Goal: Task Accomplishment & Management: Complete application form

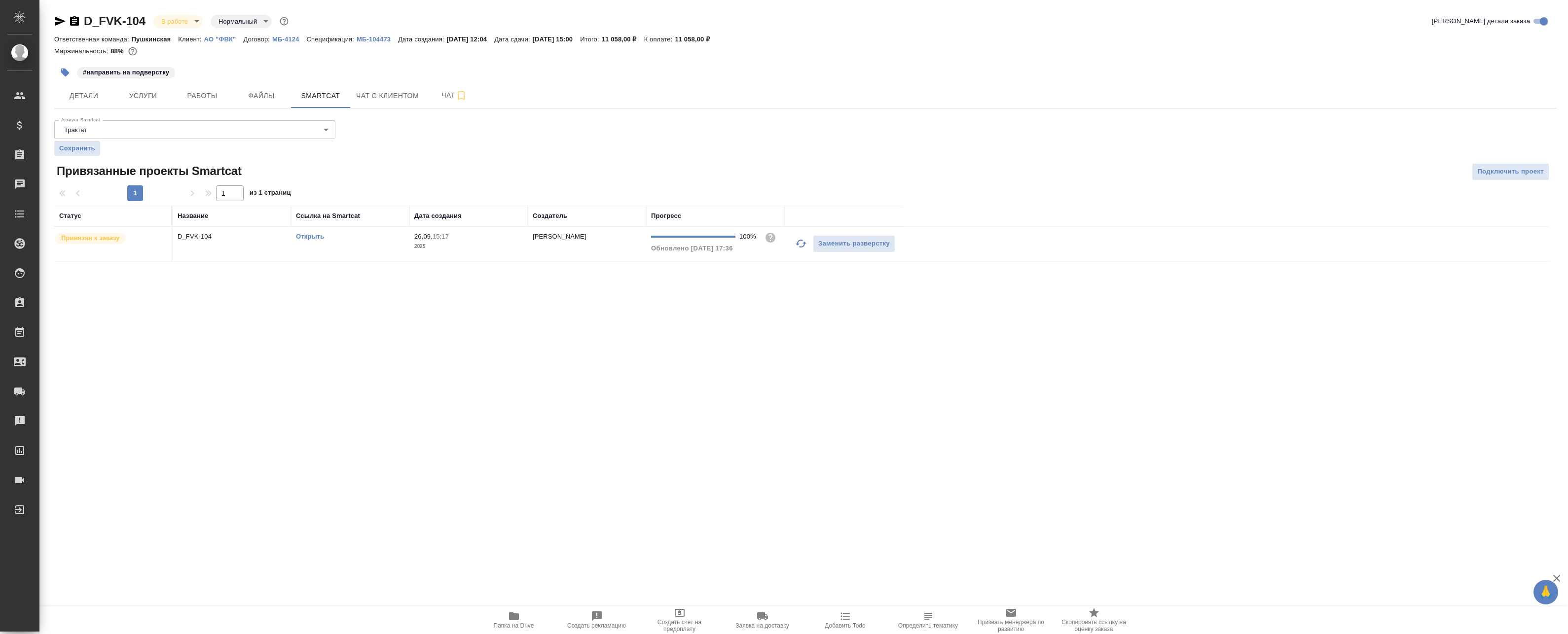
click at [409, 312] on div ".cls-1 fill:#fff; AWATERA Badanyan Artak Клиенты Спецификации Заказы 0 Чаты Tod…" at bounding box center [784, 317] width 1568 height 634
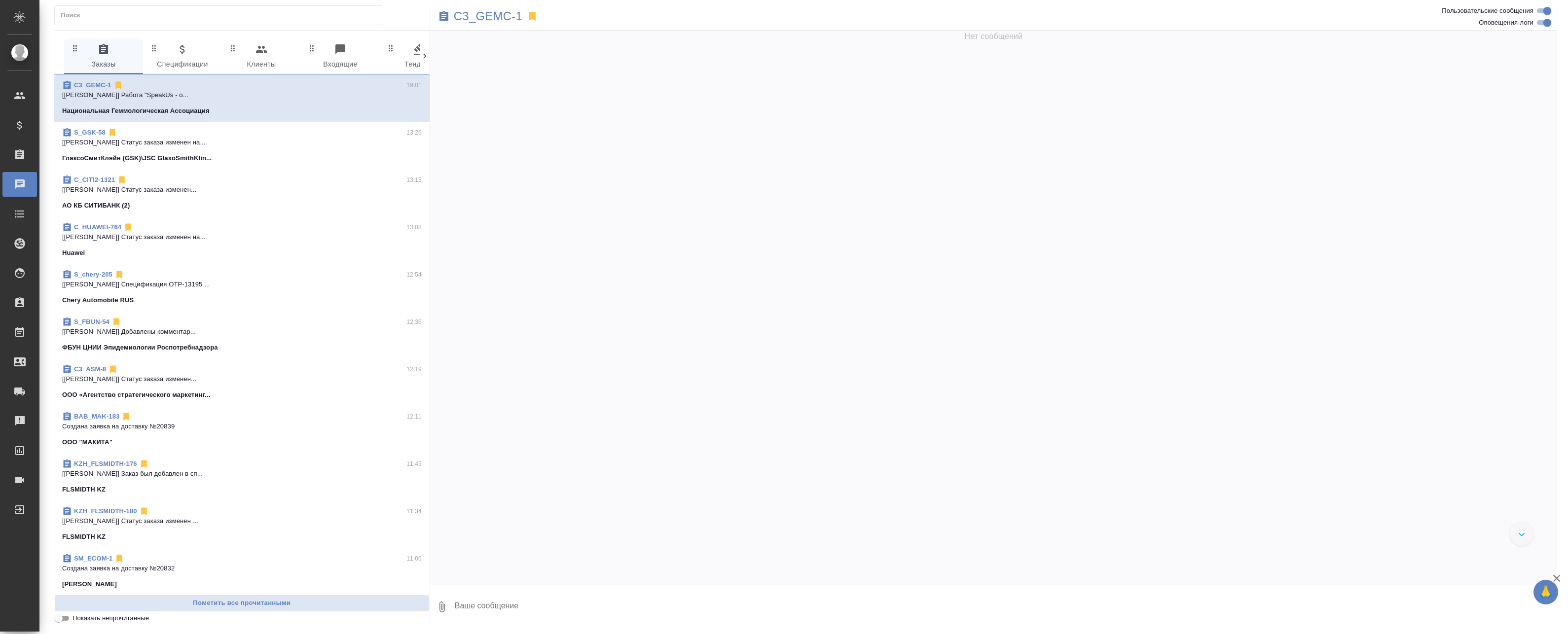
scroll to position [4753, 0]
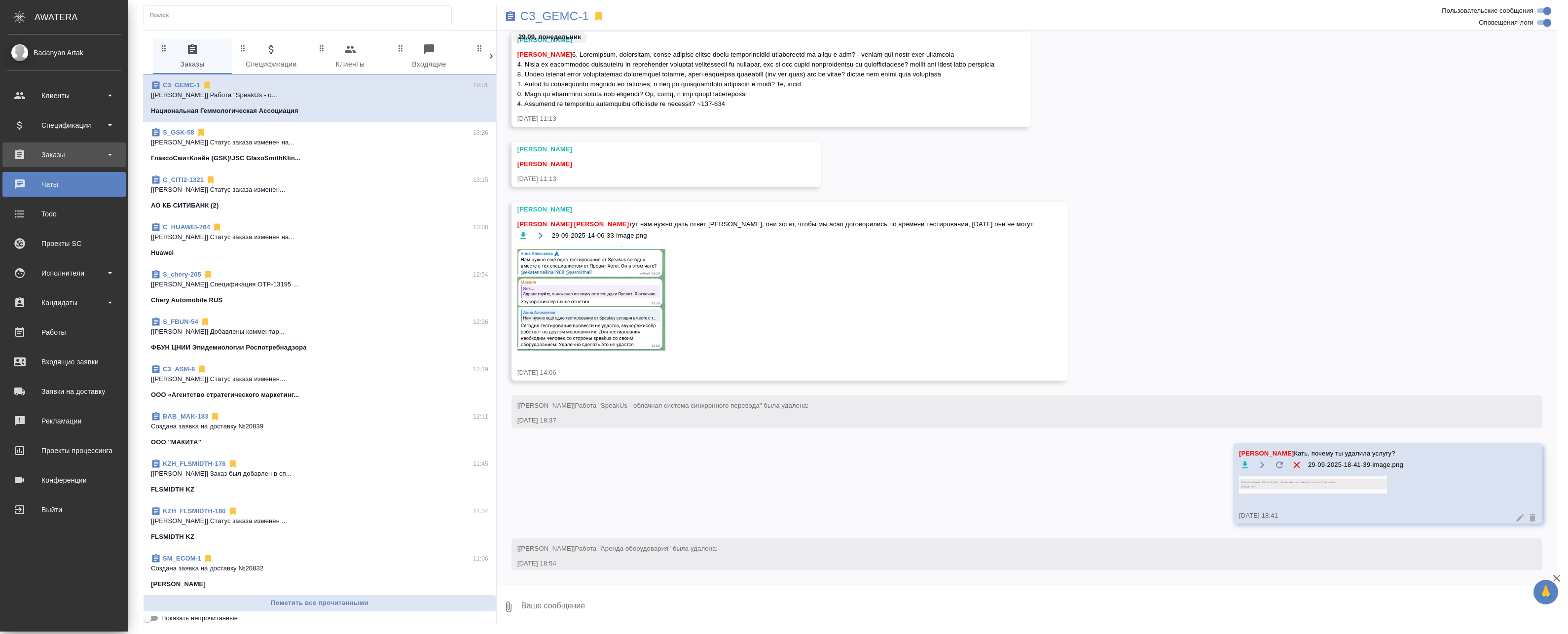
click at [45, 152] on div "Заказы" at bounding box center [64, 155] width 114 height 15
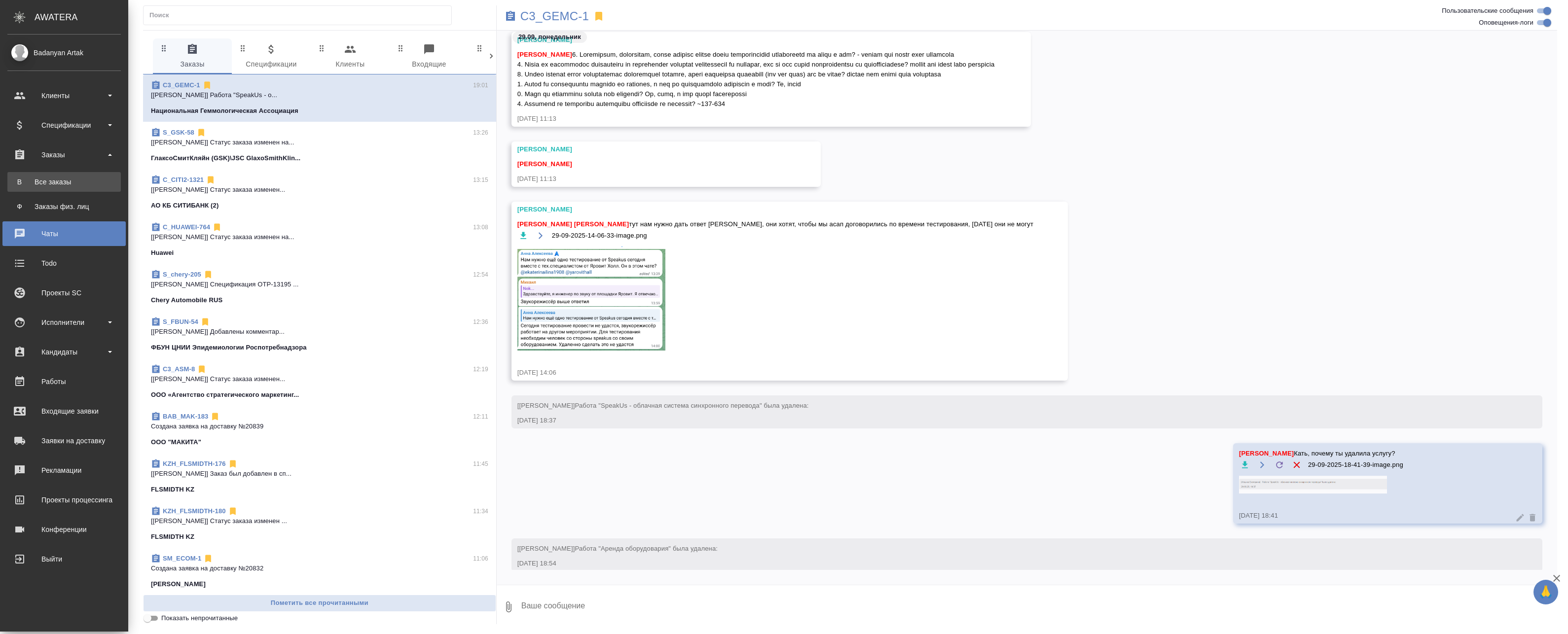
click at [57, 182] on div "Все заказы" at bounding box center [64, 181] width 103 height 10
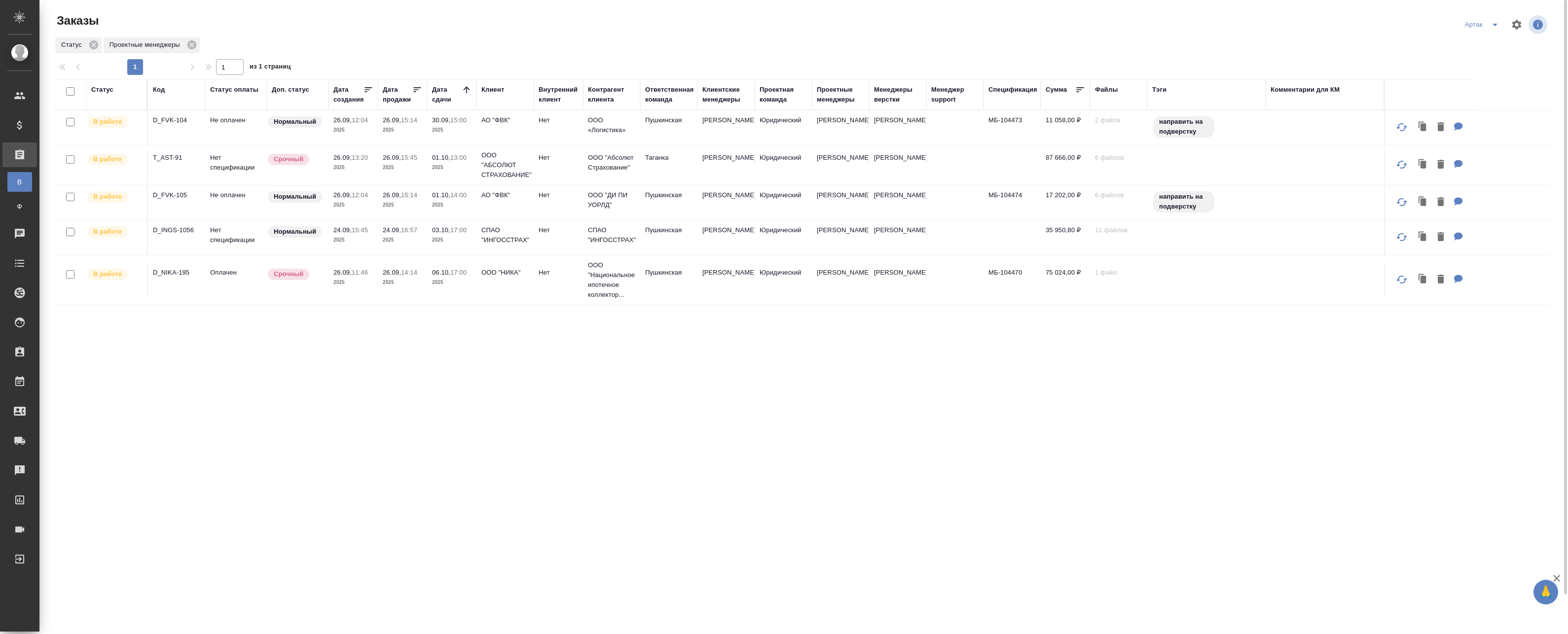
click at [415, 140] on td "26.09, 15:14 2025" at bounding box center [402, 127] width 49 height 35
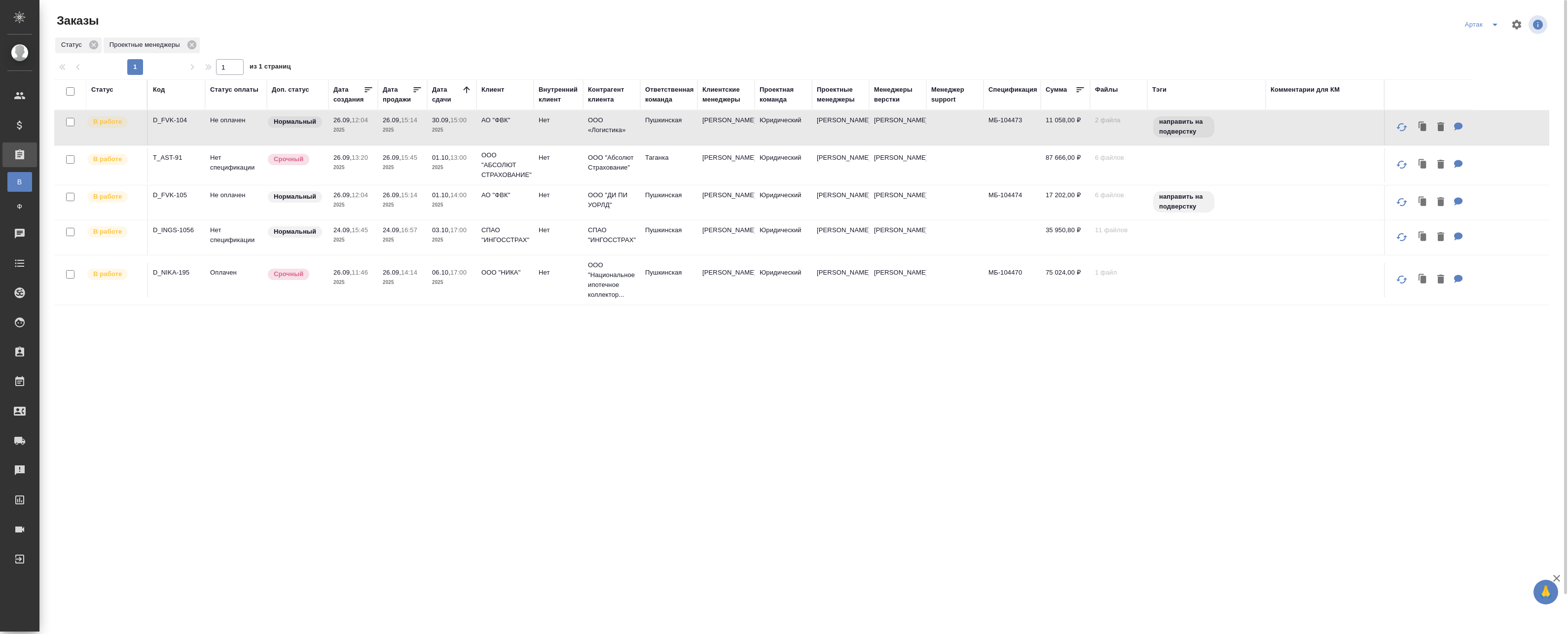
click at [415, 140] on td "26.09, 15:14 2025" at bounding box center [402, 127] width 49 height 35
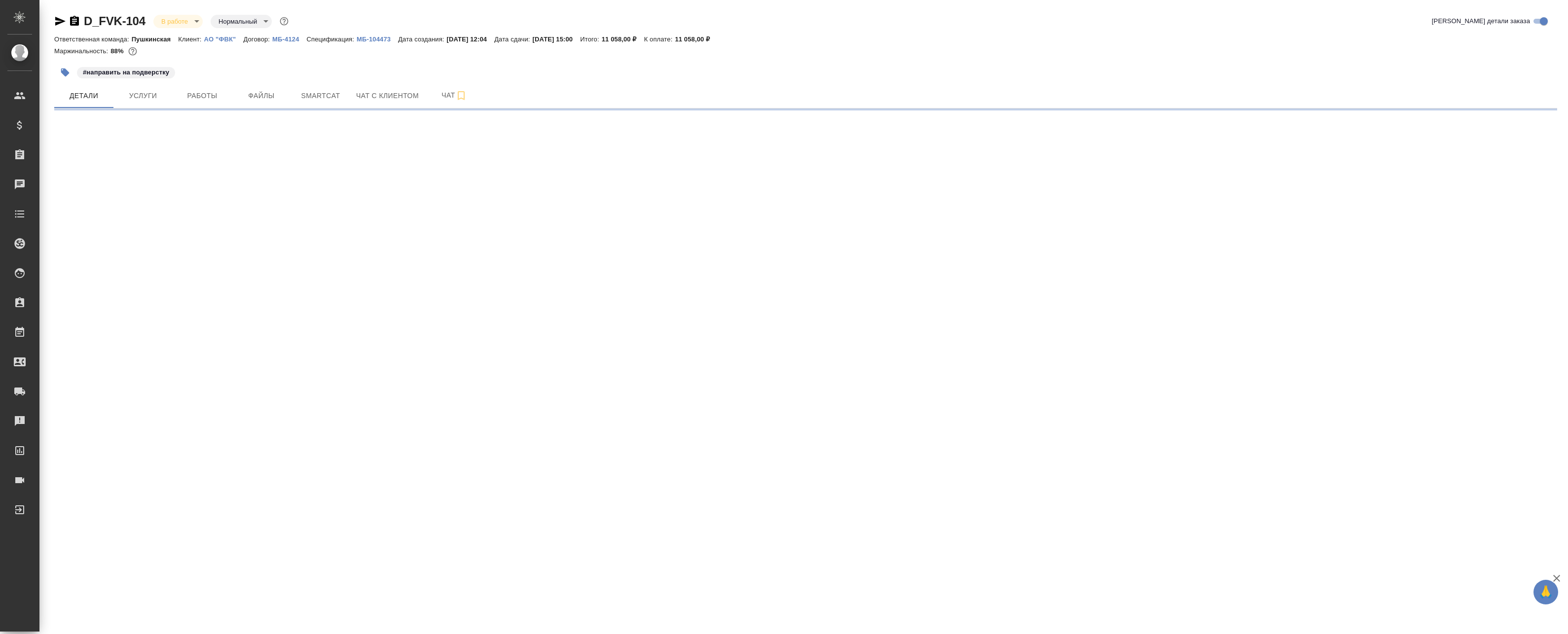
select select "RU"
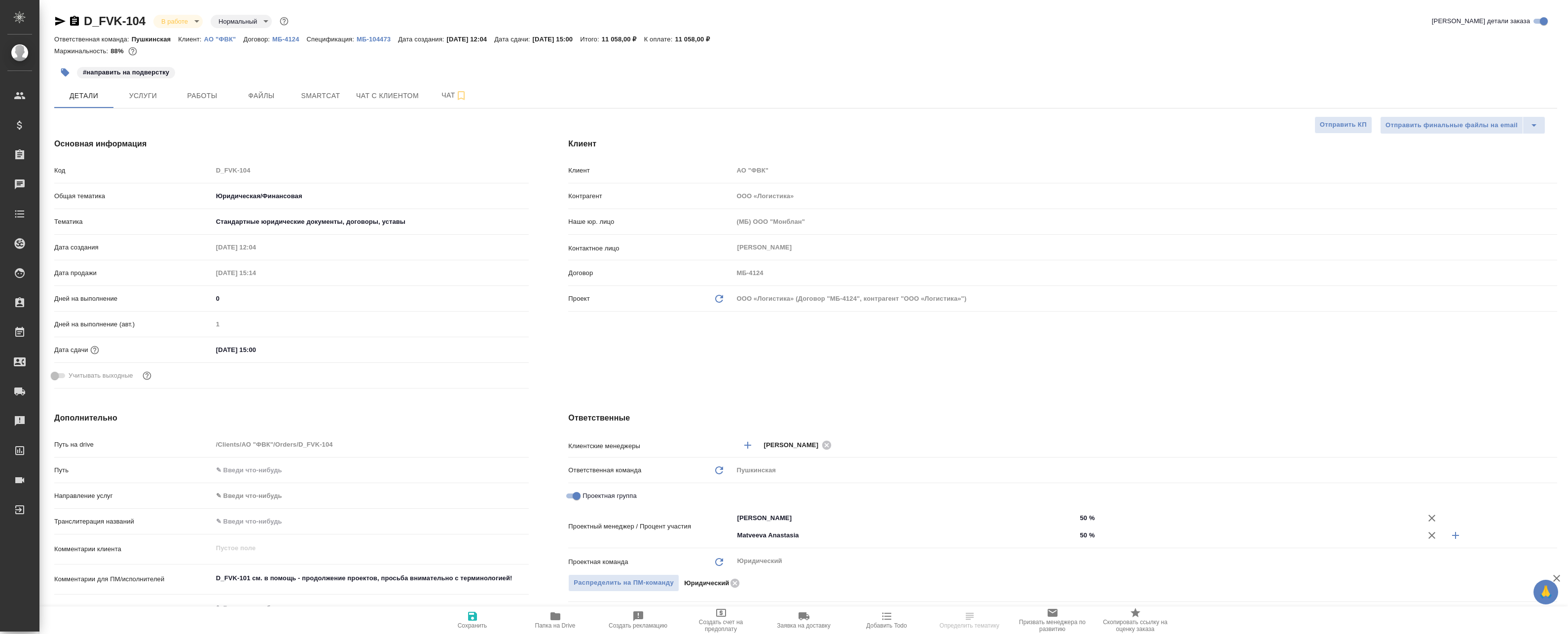
type textarea "x"
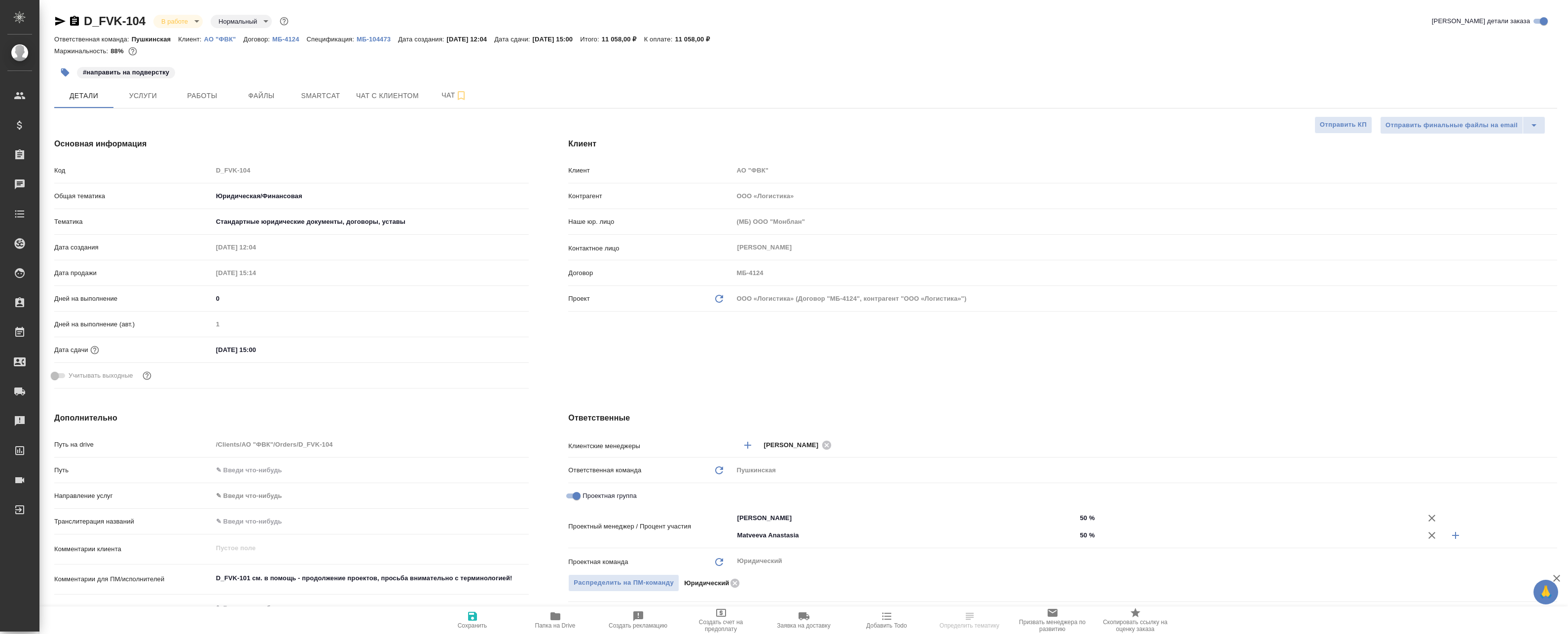
type textarea "x"
click at [325, 99] on span "Smartcat" at bounding box center [320, 95] width 48 height 12
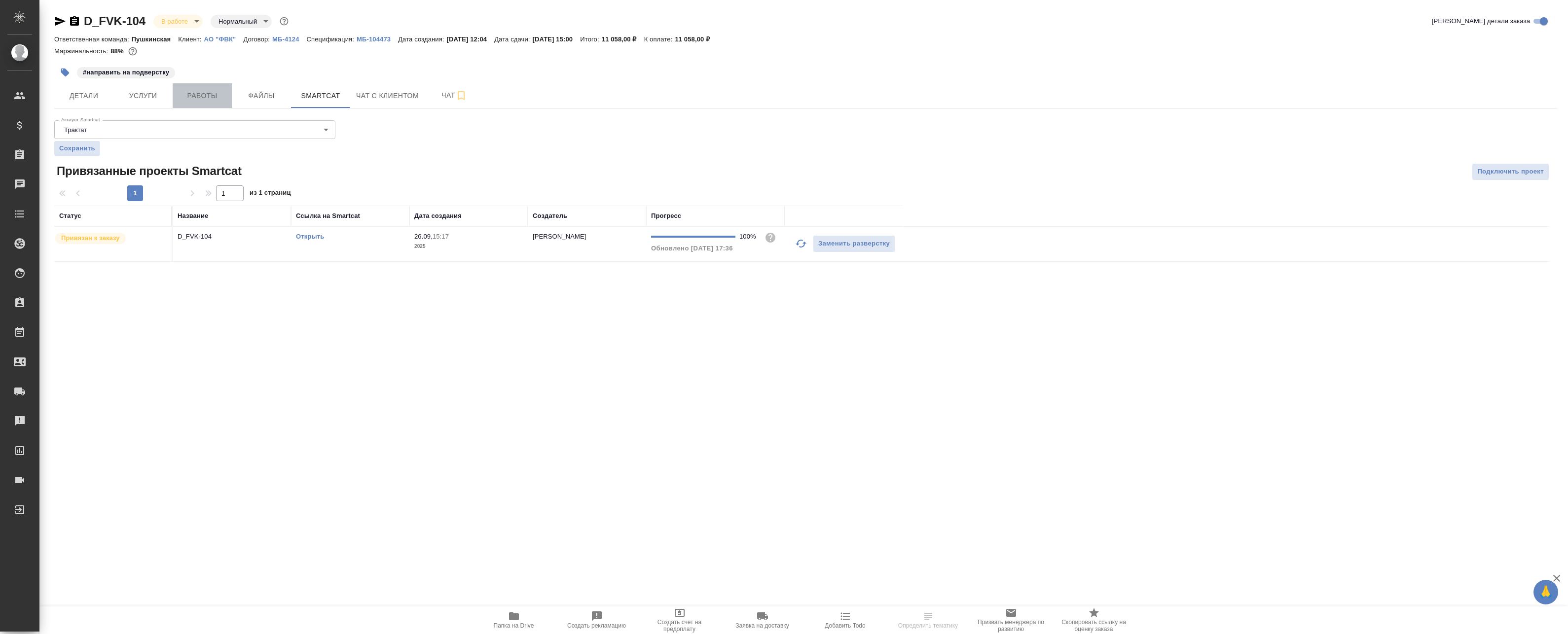
click at [189, 92] on span "Работы" at bounding box center [202, 95] width 48 height 12
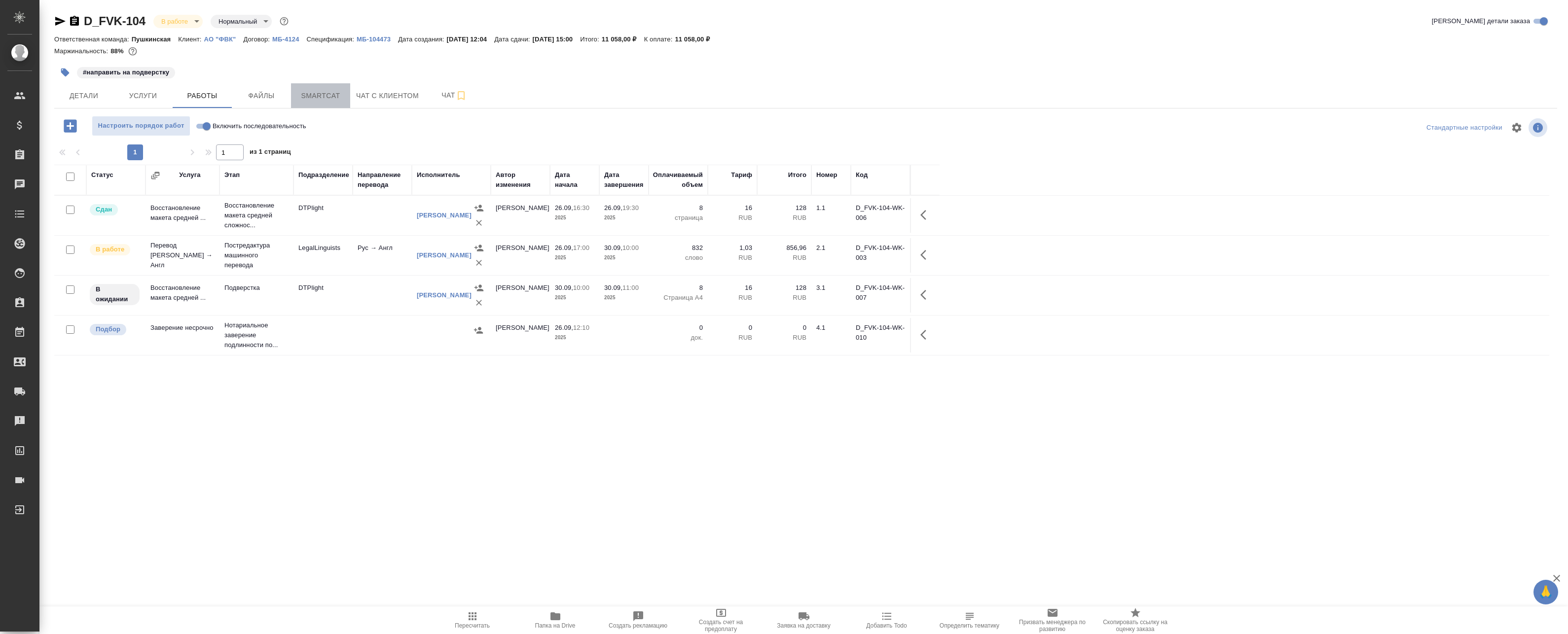
click at [315, 96] on span "Smartcat" at bounding box center [320, 95] width 48 height 12
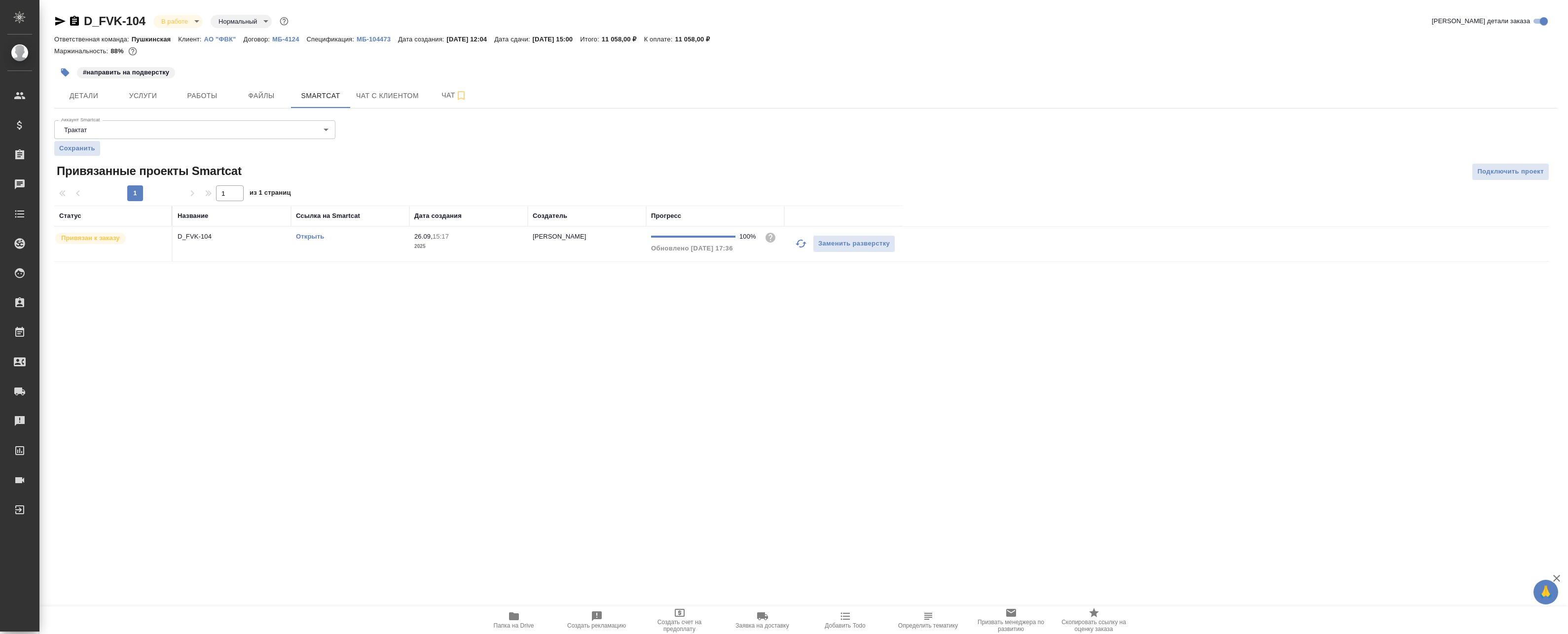
click at [314, 236] on link "Открыть" at bounding box center [310, 236] width 28 height 7
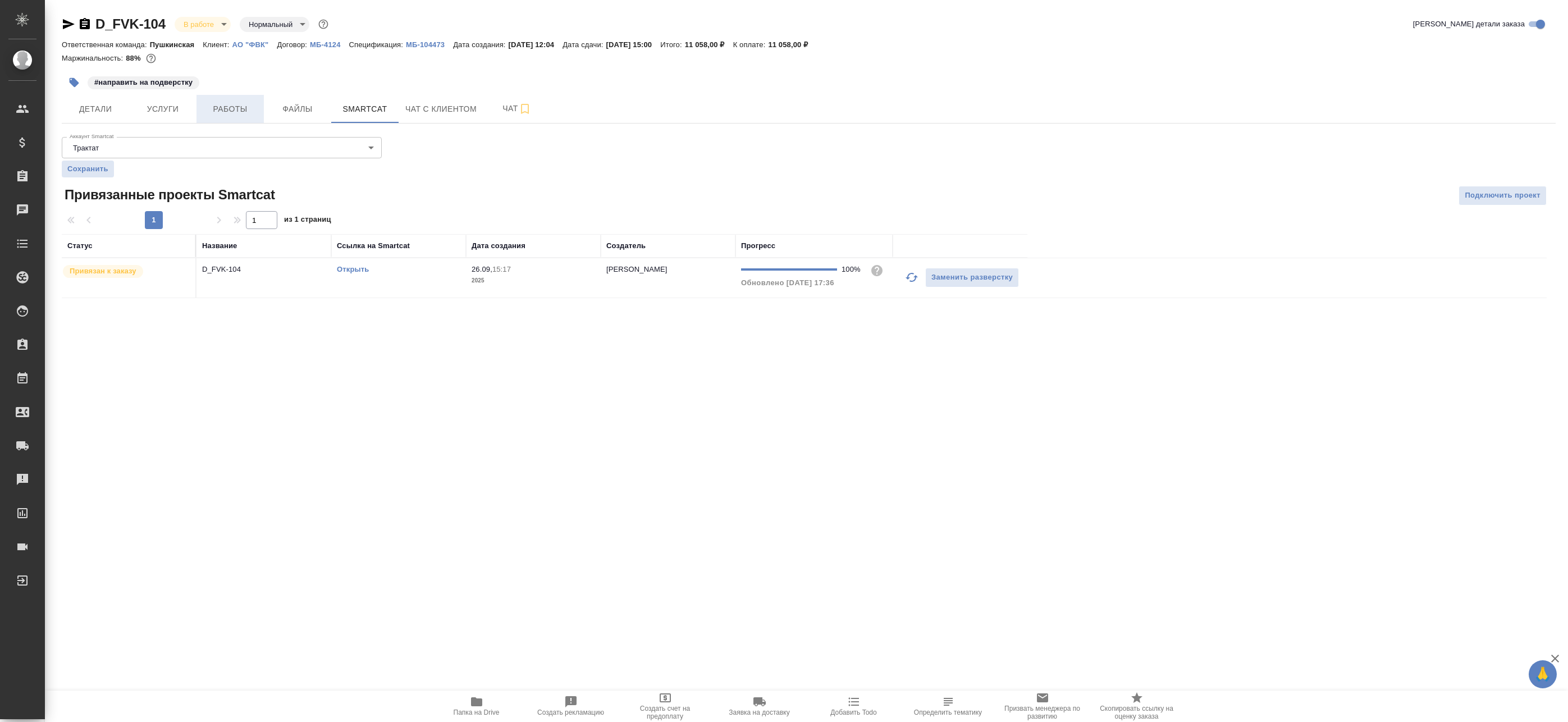
click at [230, 108] on span "Работы" at bounding box center [230, 108] width 54 height 14
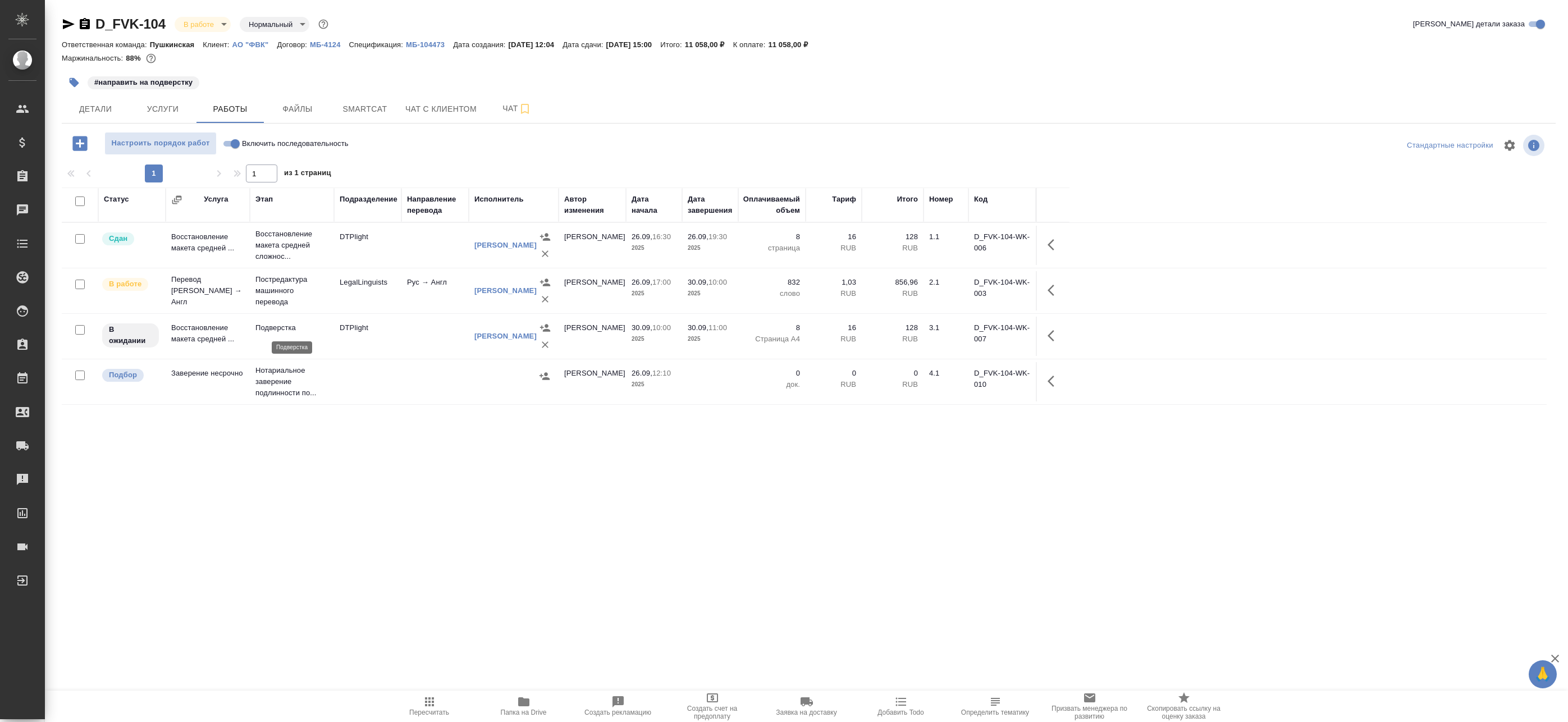
click at [316, 329] on p "Подверстка" at bounding box center [291, 328] width 73 height 11
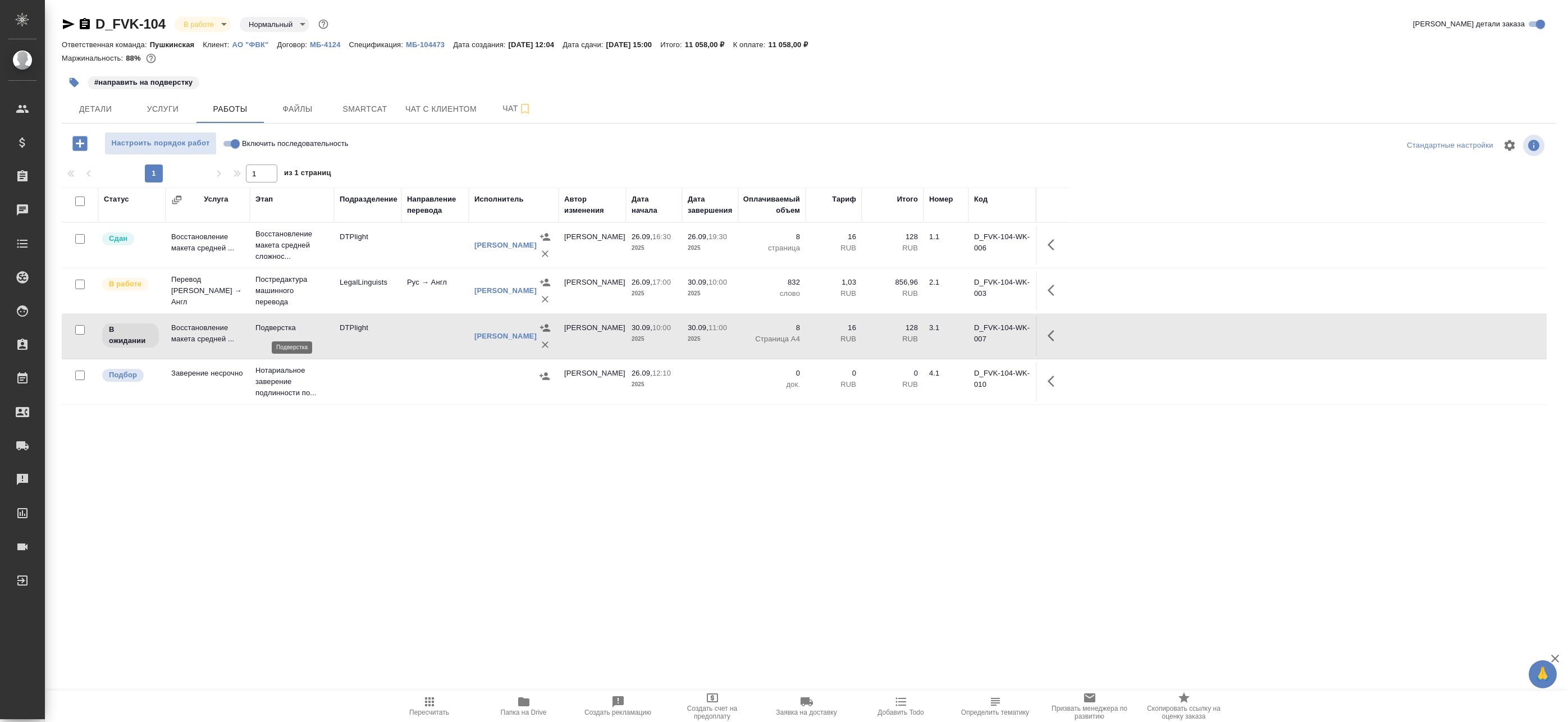
click at [316, 329] on p "Подверстка" at bounding box center [291, 328] width 73 height 11
click at [357, 114] on span "Smartcat" at bounding box center [364, 108] width 54 height 14
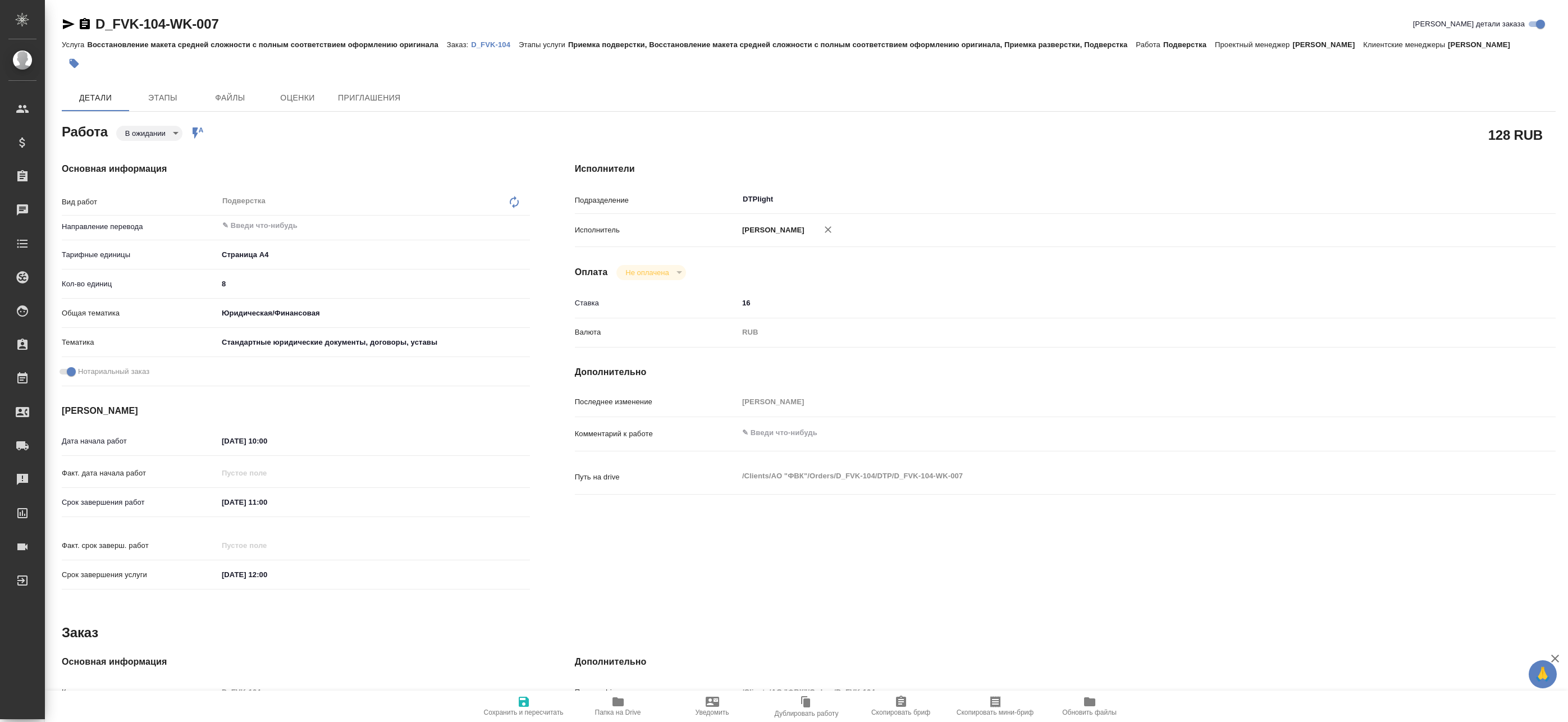
type textarea "x"
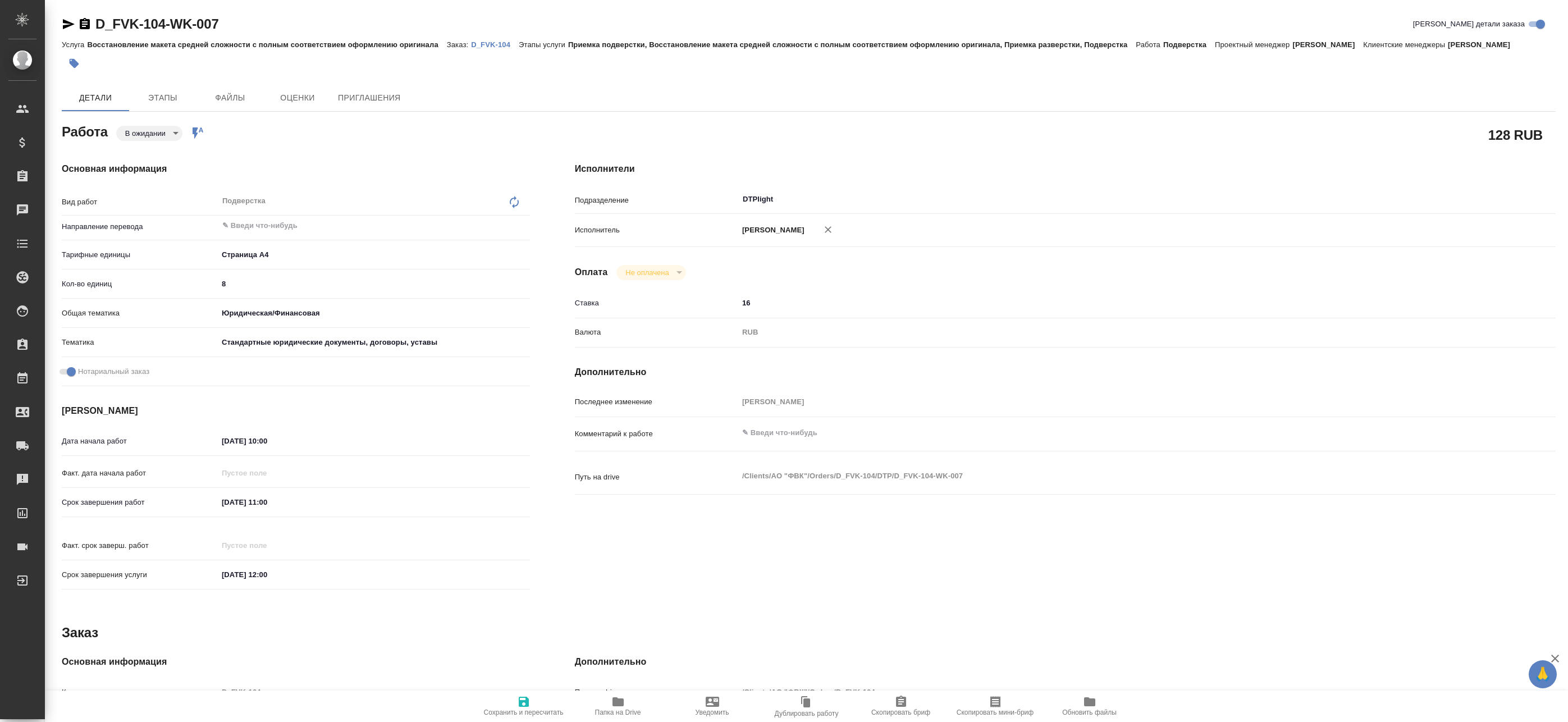
type textarea "x"
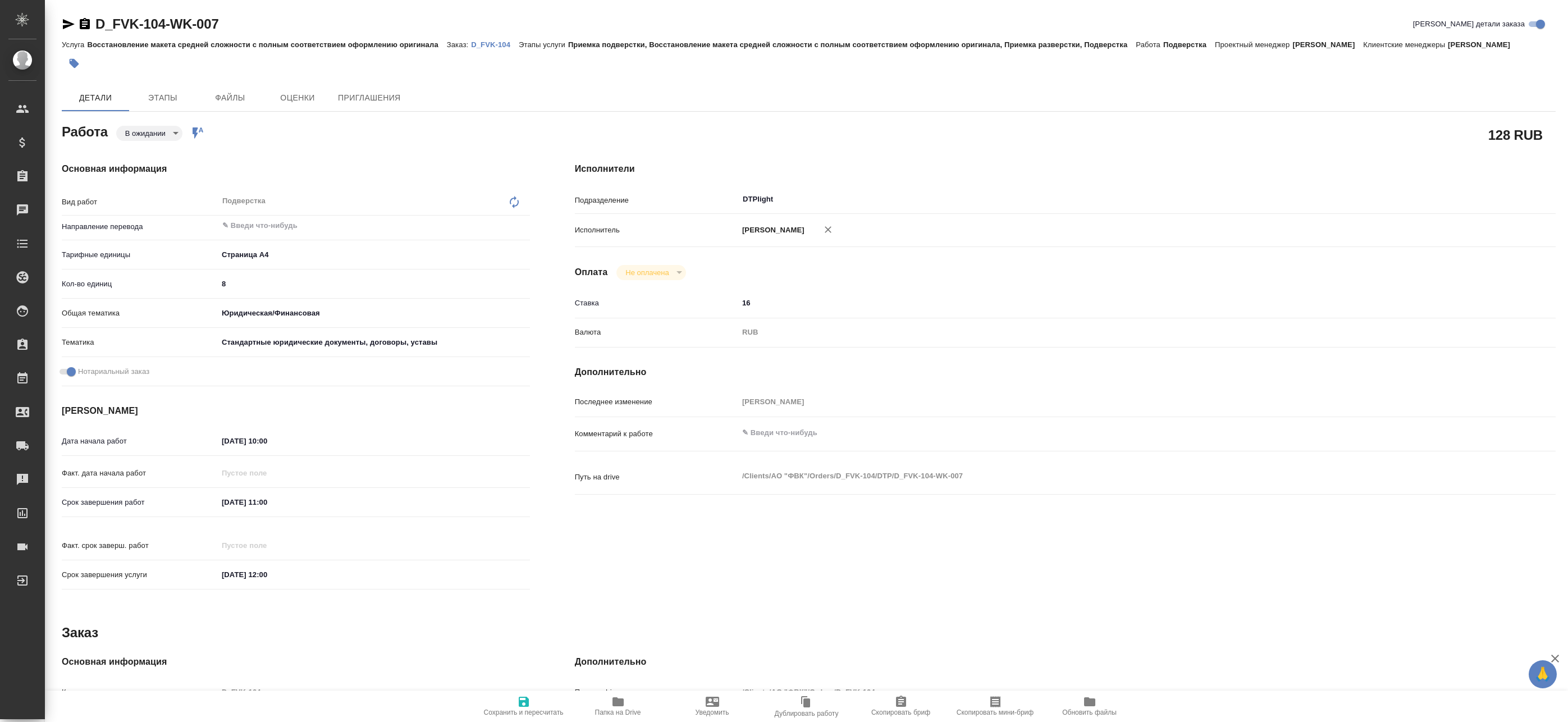
type textarea "x"
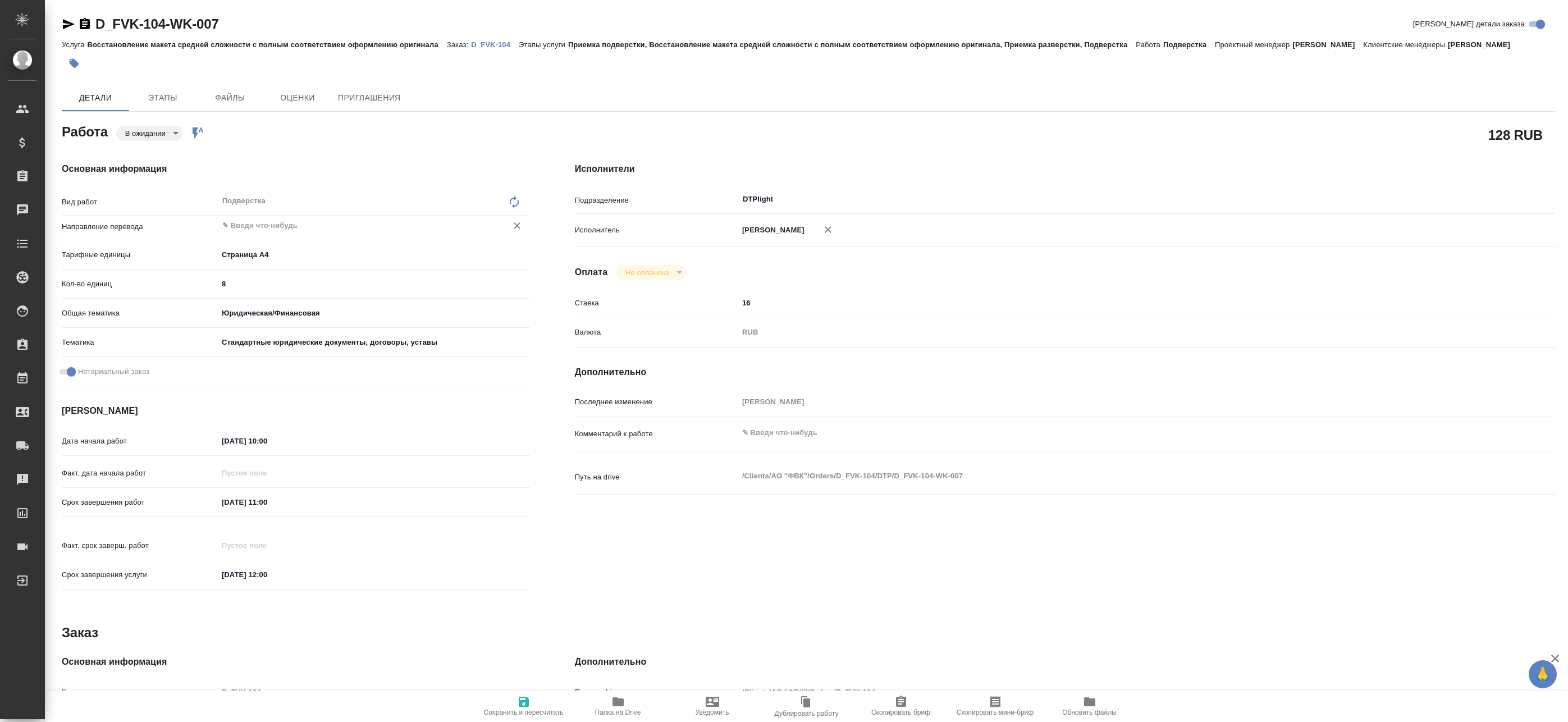
type textarea "x"
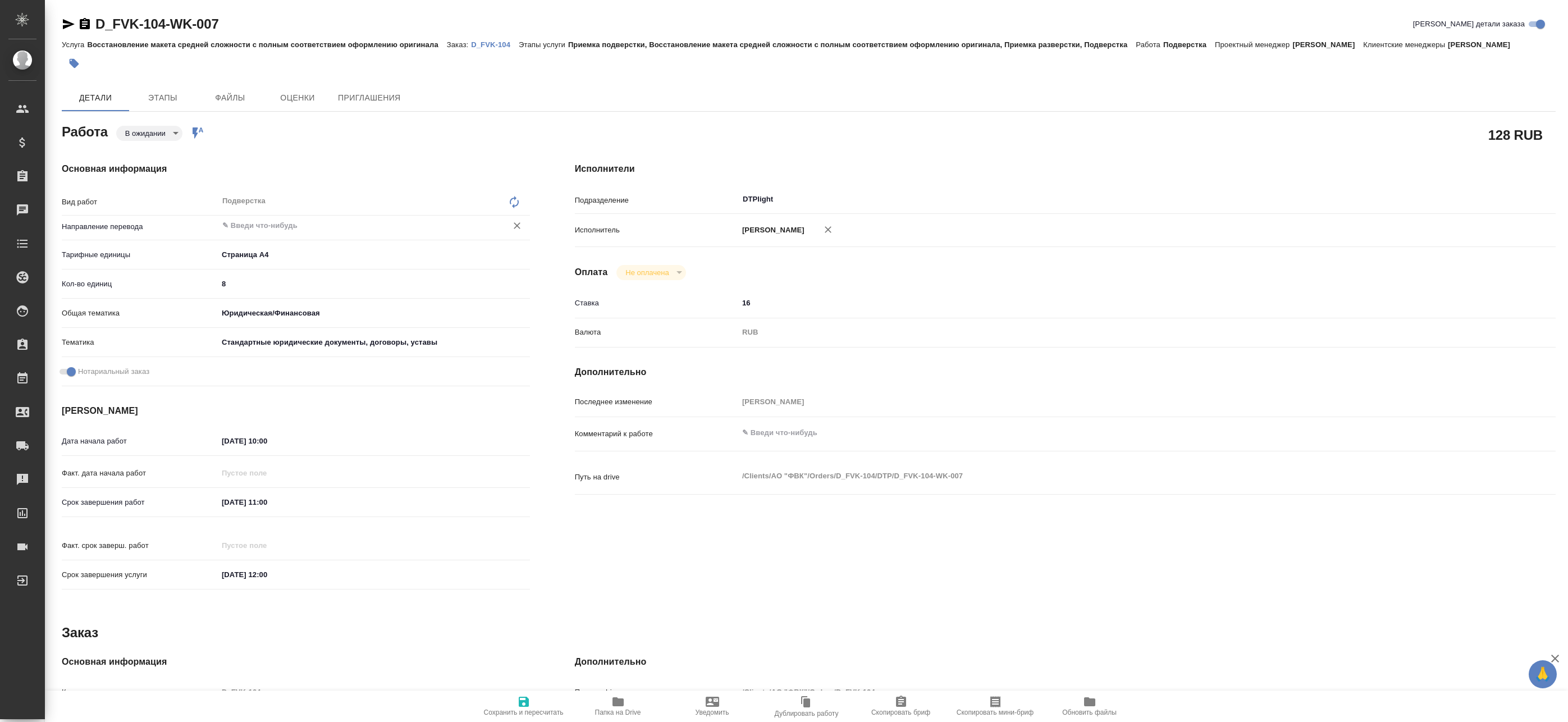
type textarea "x"
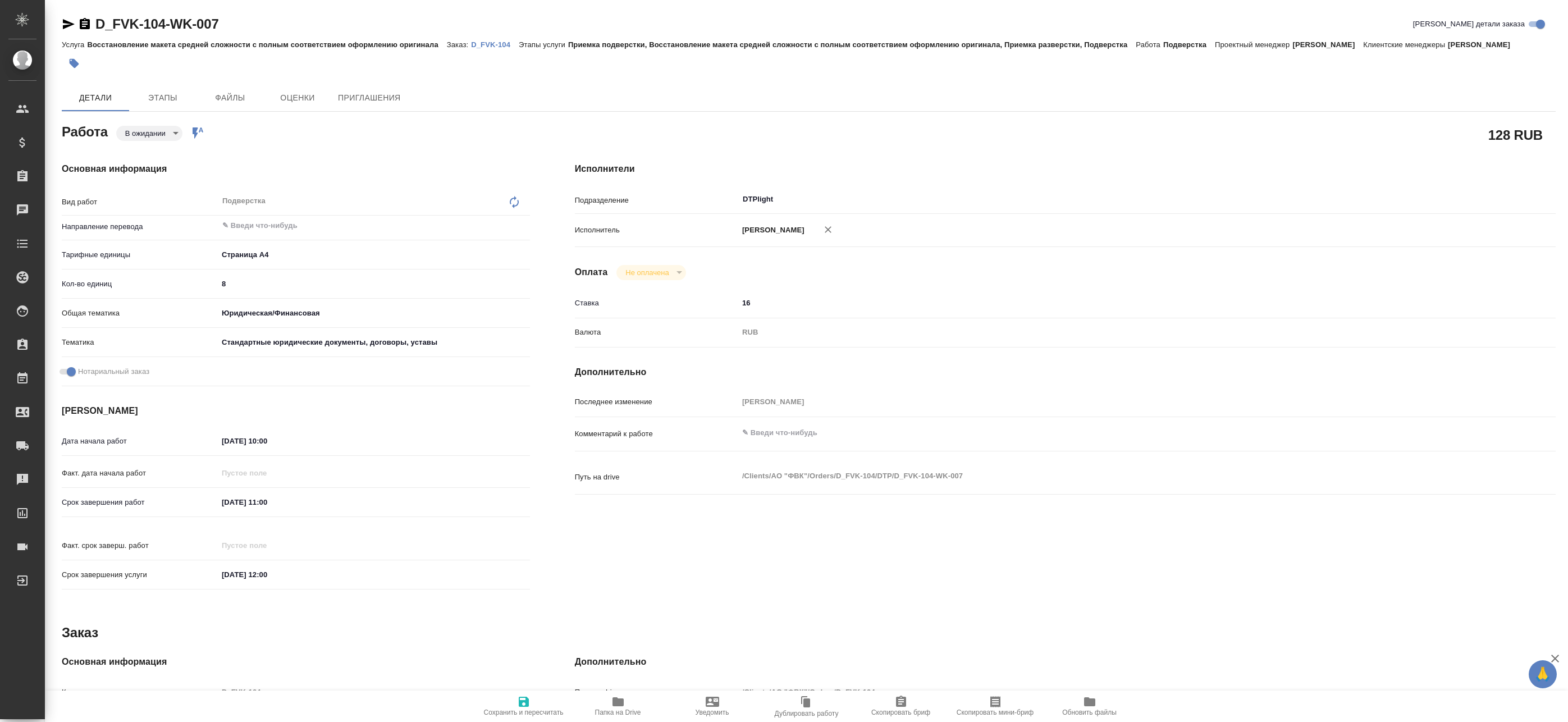
type textarea "x"
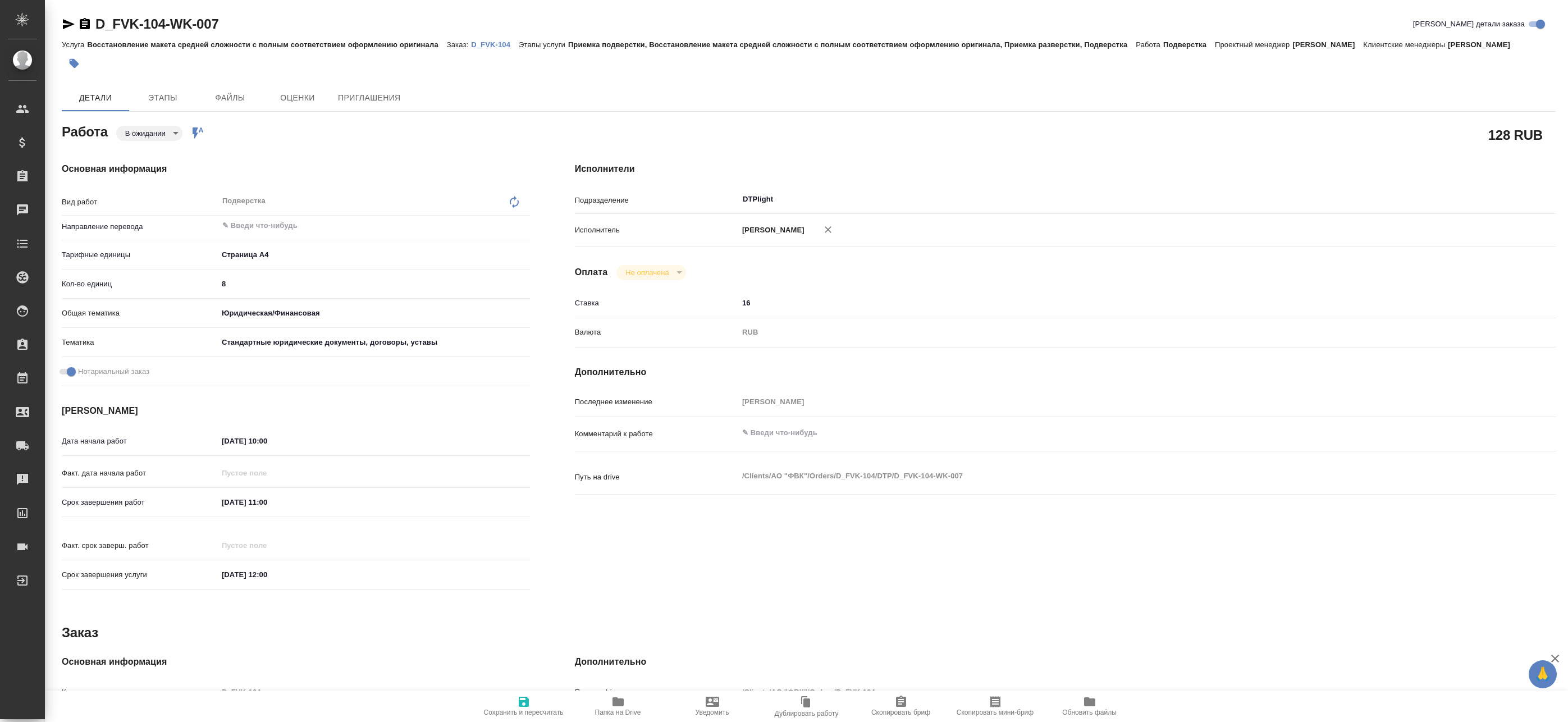
type textarea "x"
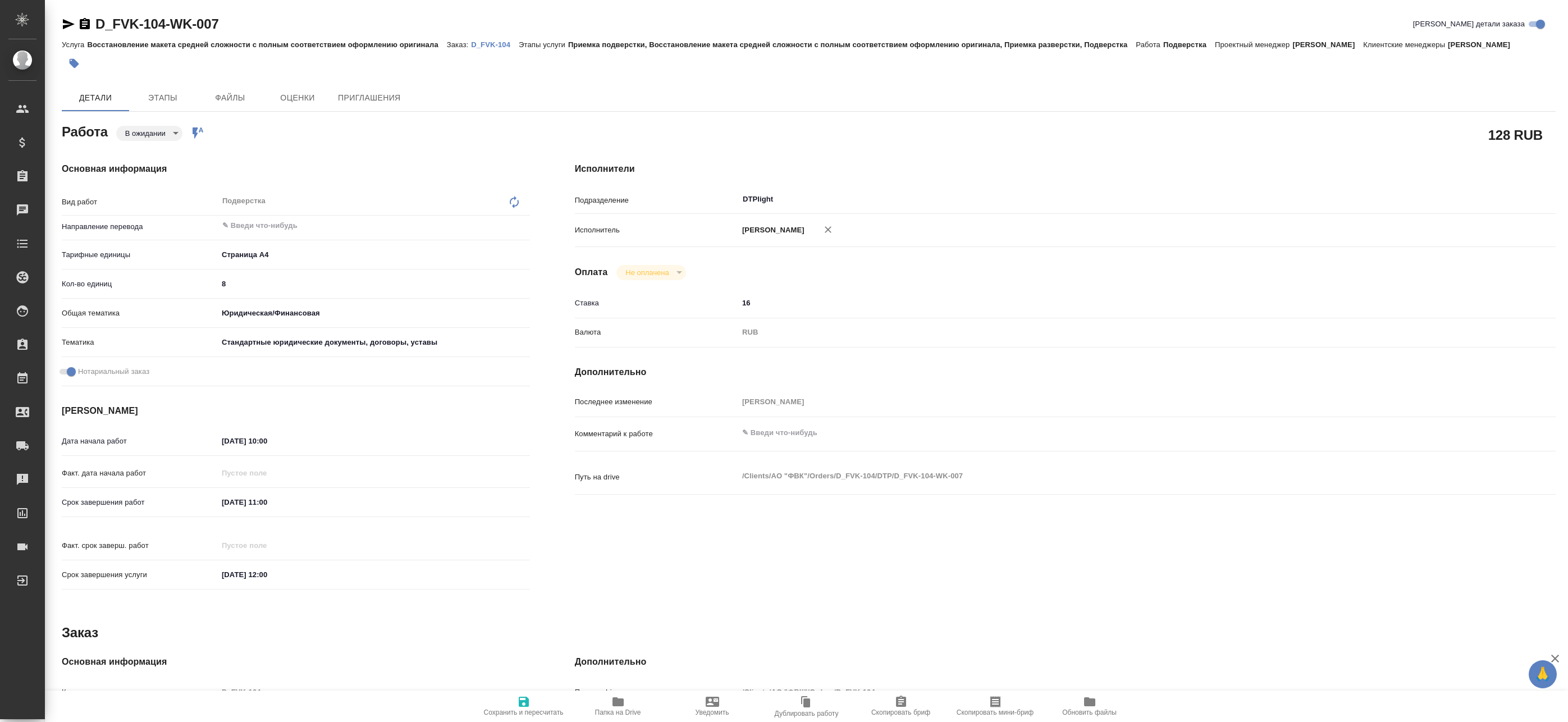
click at [614, 710] on span "Папка на Drive" at bounding box center [618, 713] width 46 height 8
type textarea "x"
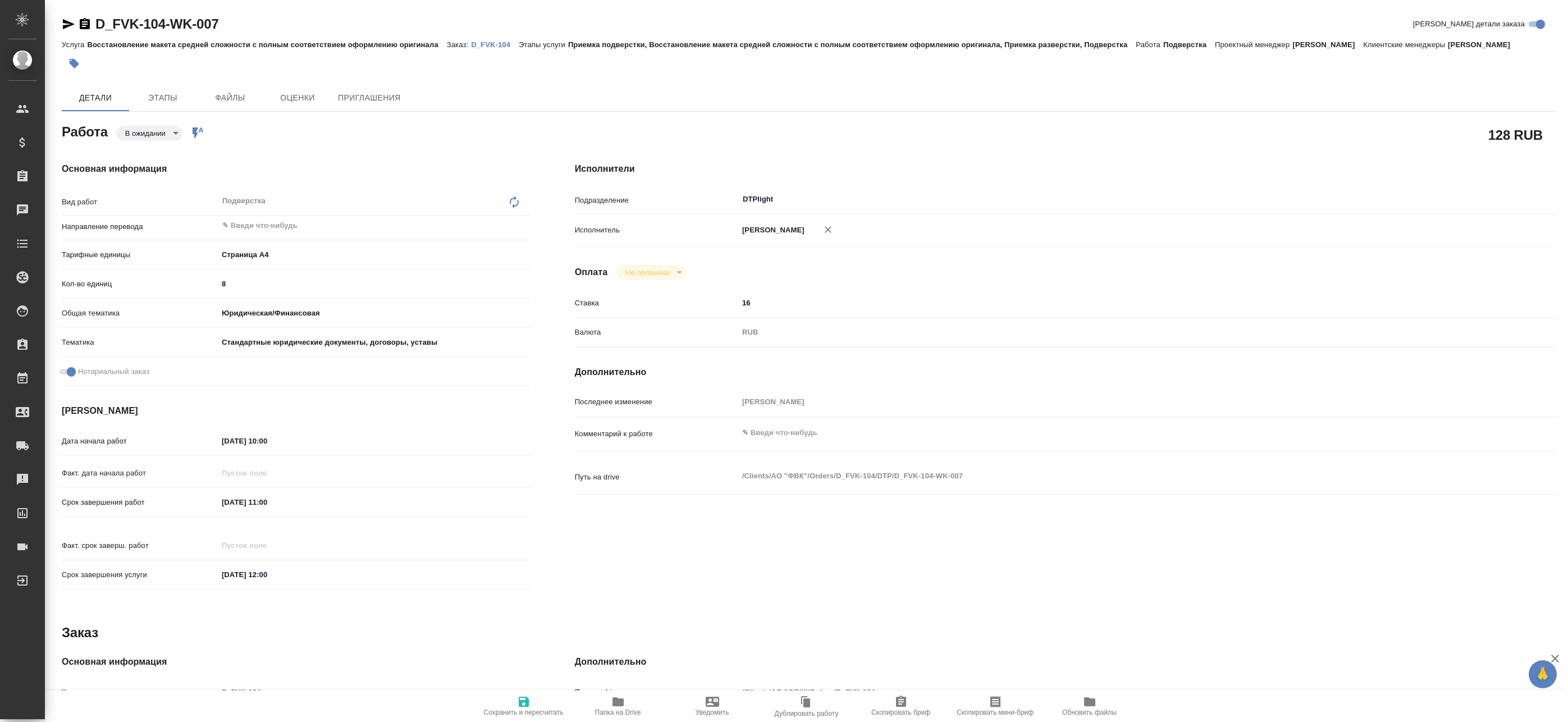
type textarea "x"
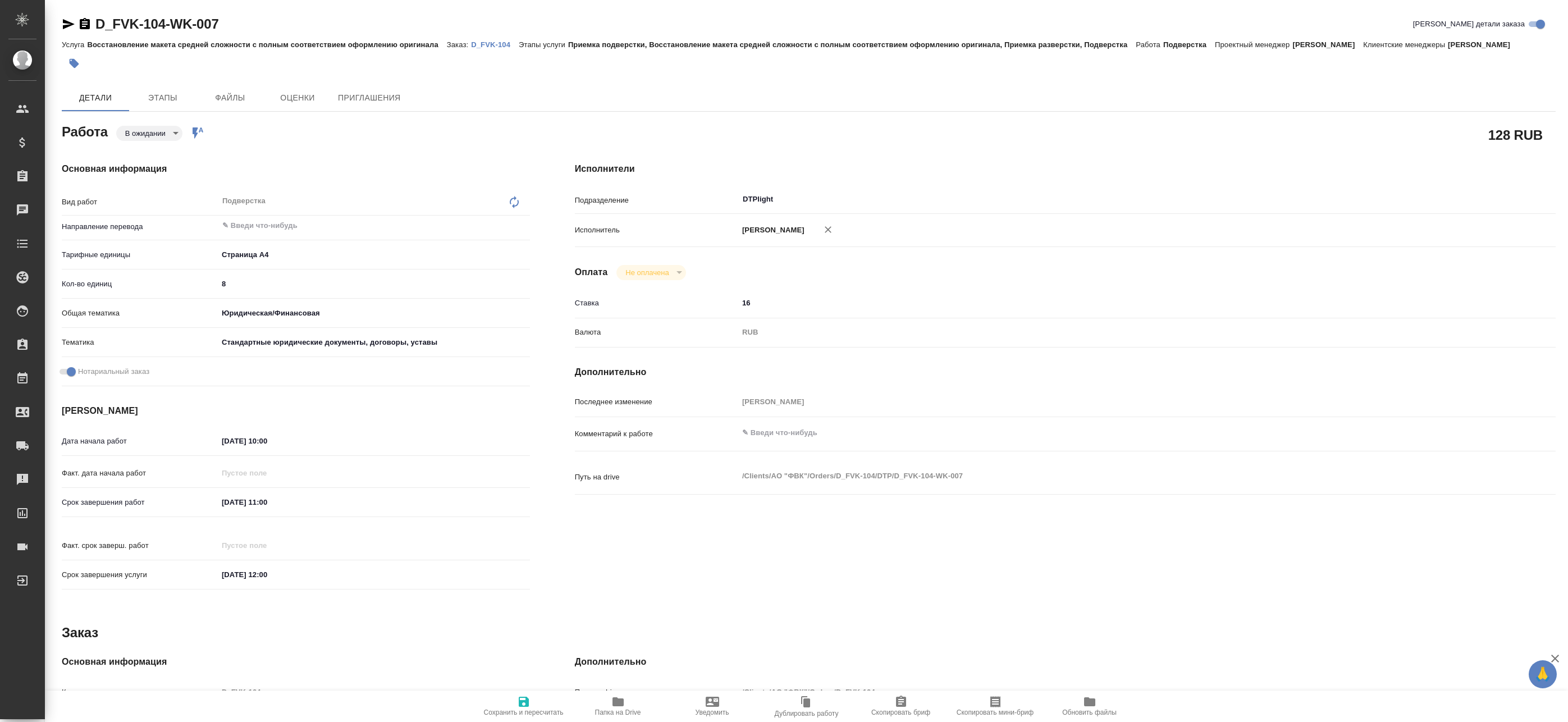
type textarea "x"
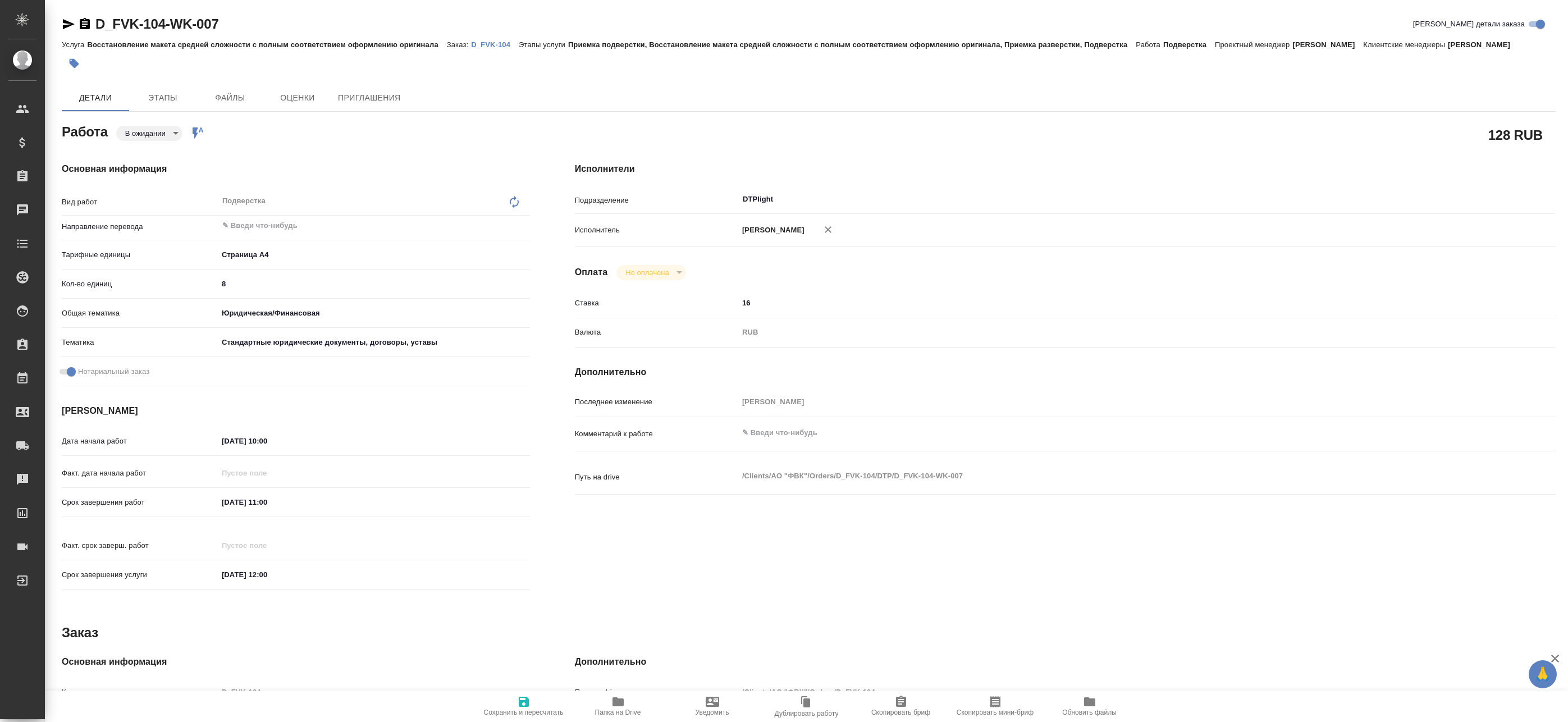
type textarea "x"
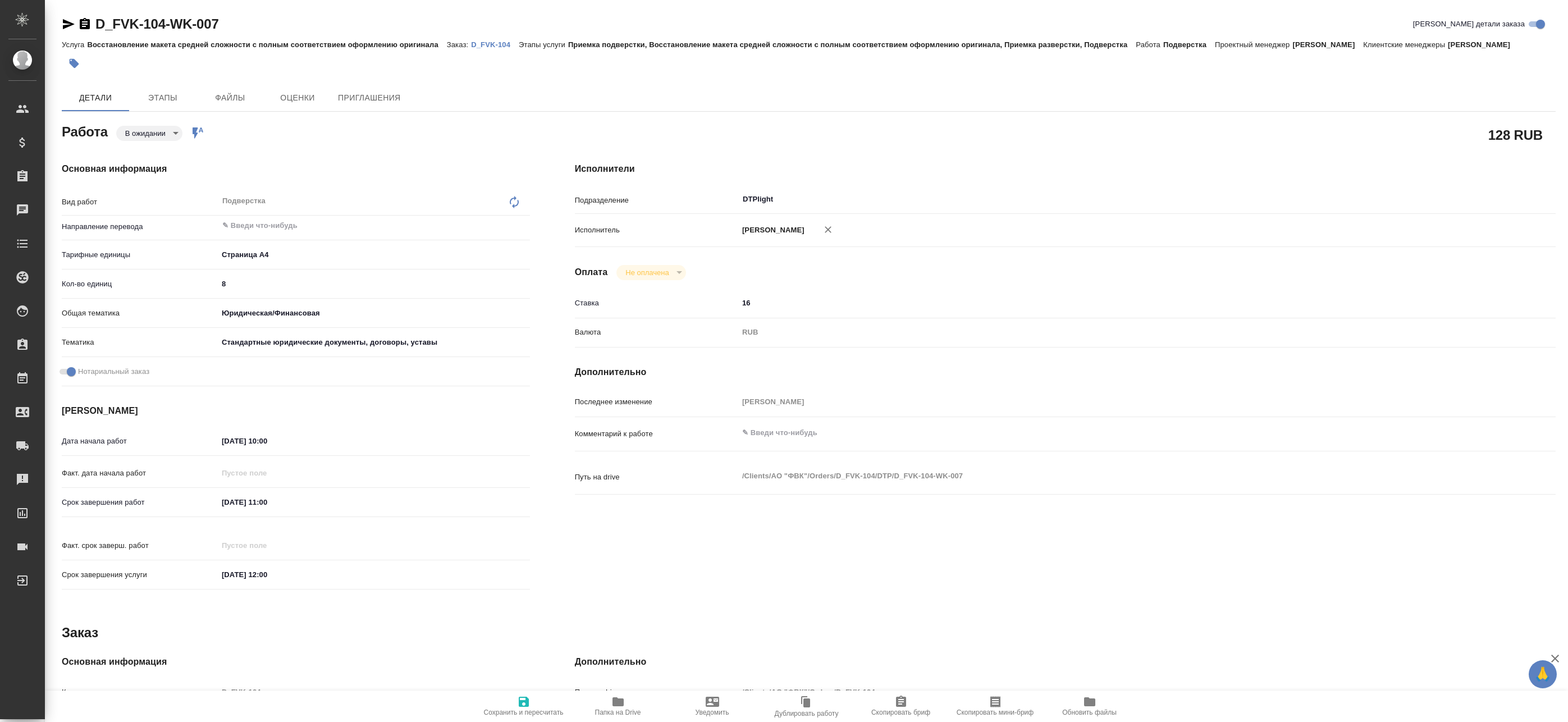
type textarea "x"
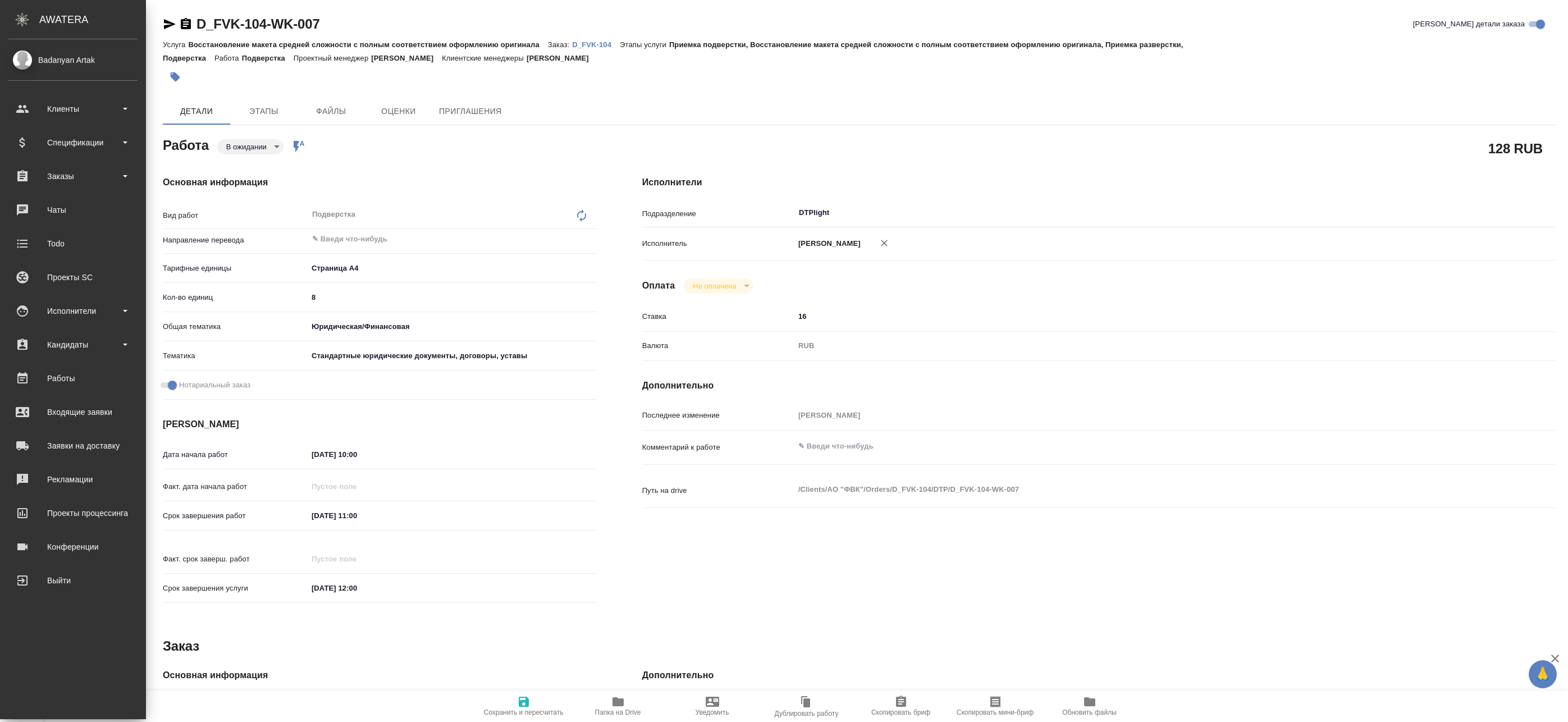
type textarea "x"
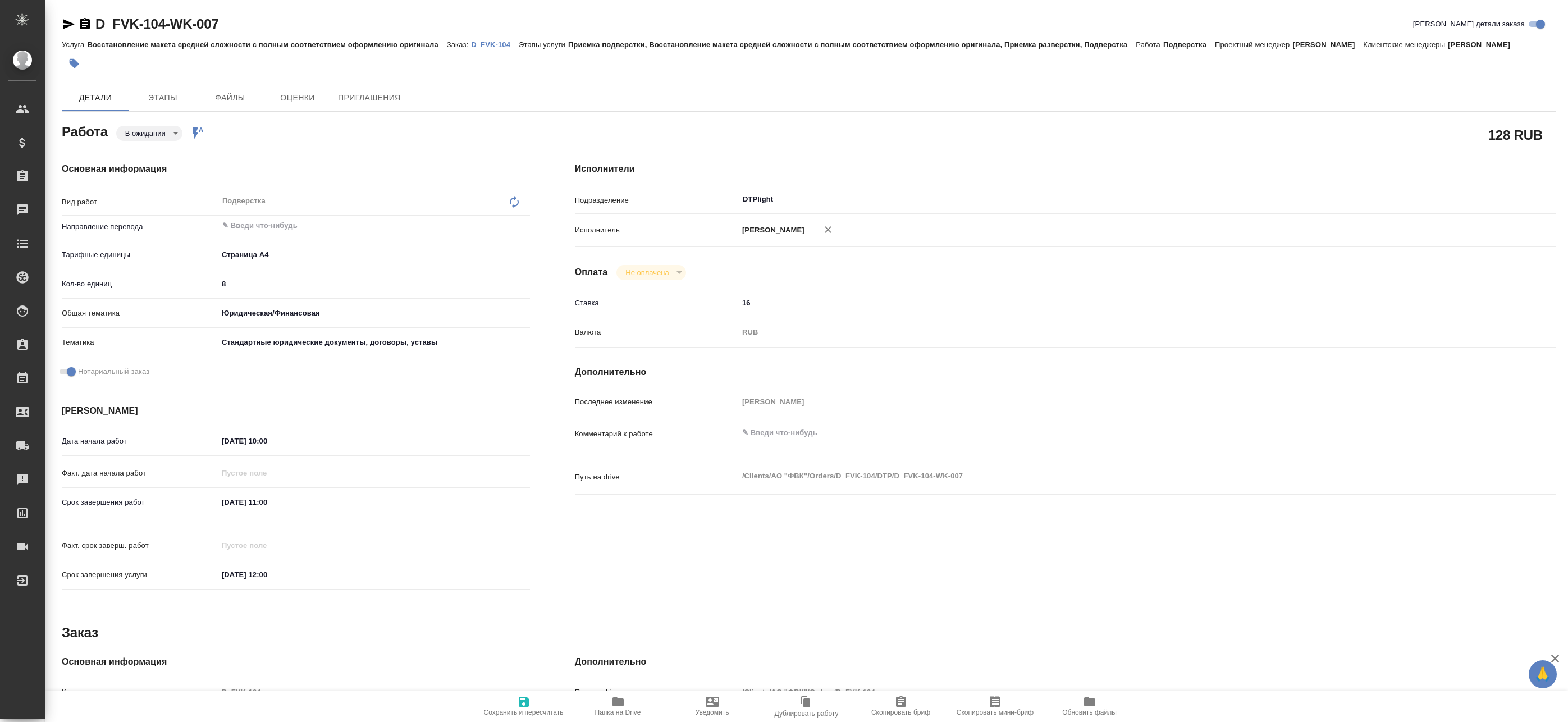
click at [165, 134] on body "🙏 .cls-1 fill:#fff; AWATERA Badanyan Artak Клиенты Спецификации Заказы 0 Чаты T…" at bounding box center [784, 361] width 1568 height 722
click at [157, 150] on button "Готов к работе" at bounding box center [152, 152] width 56 height 12
type textarea "x"
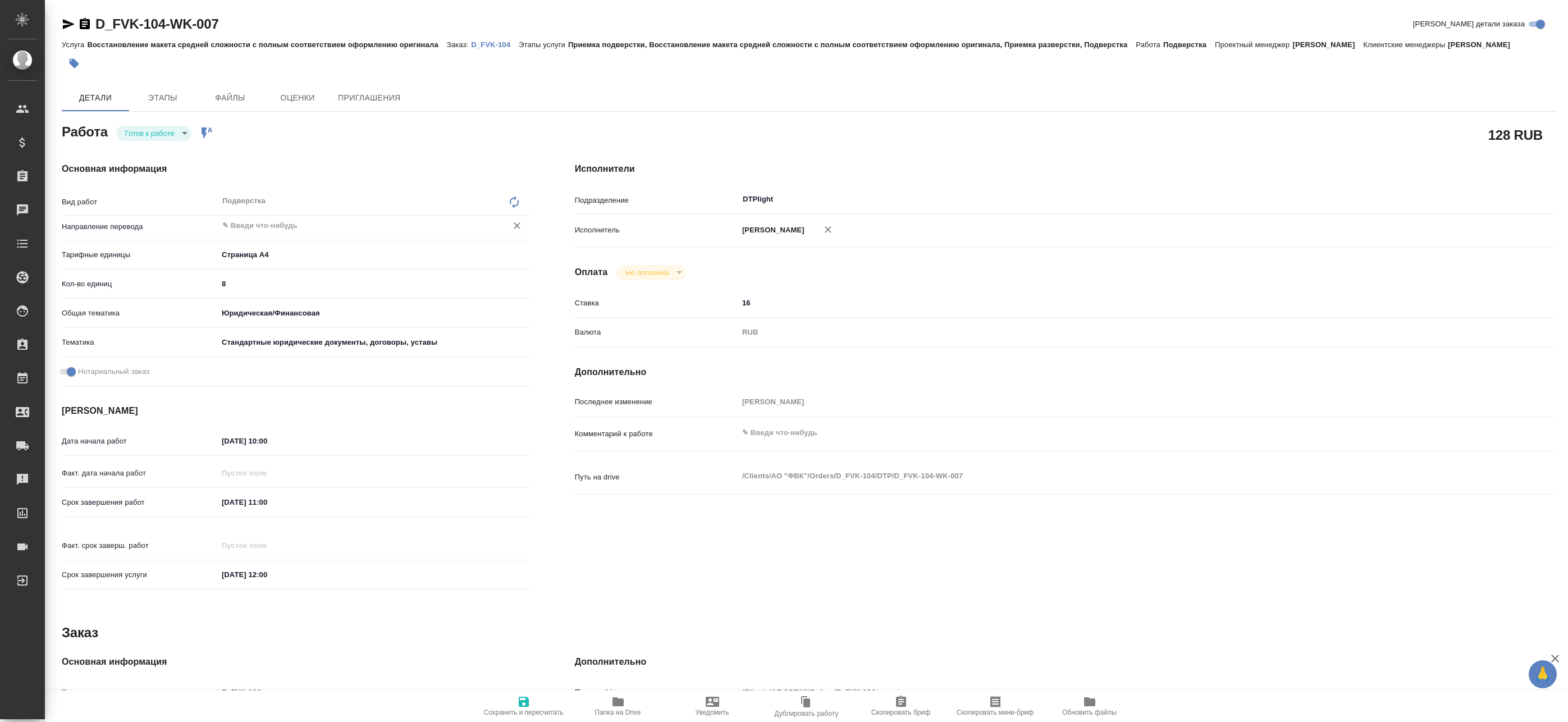
type textarea "x"
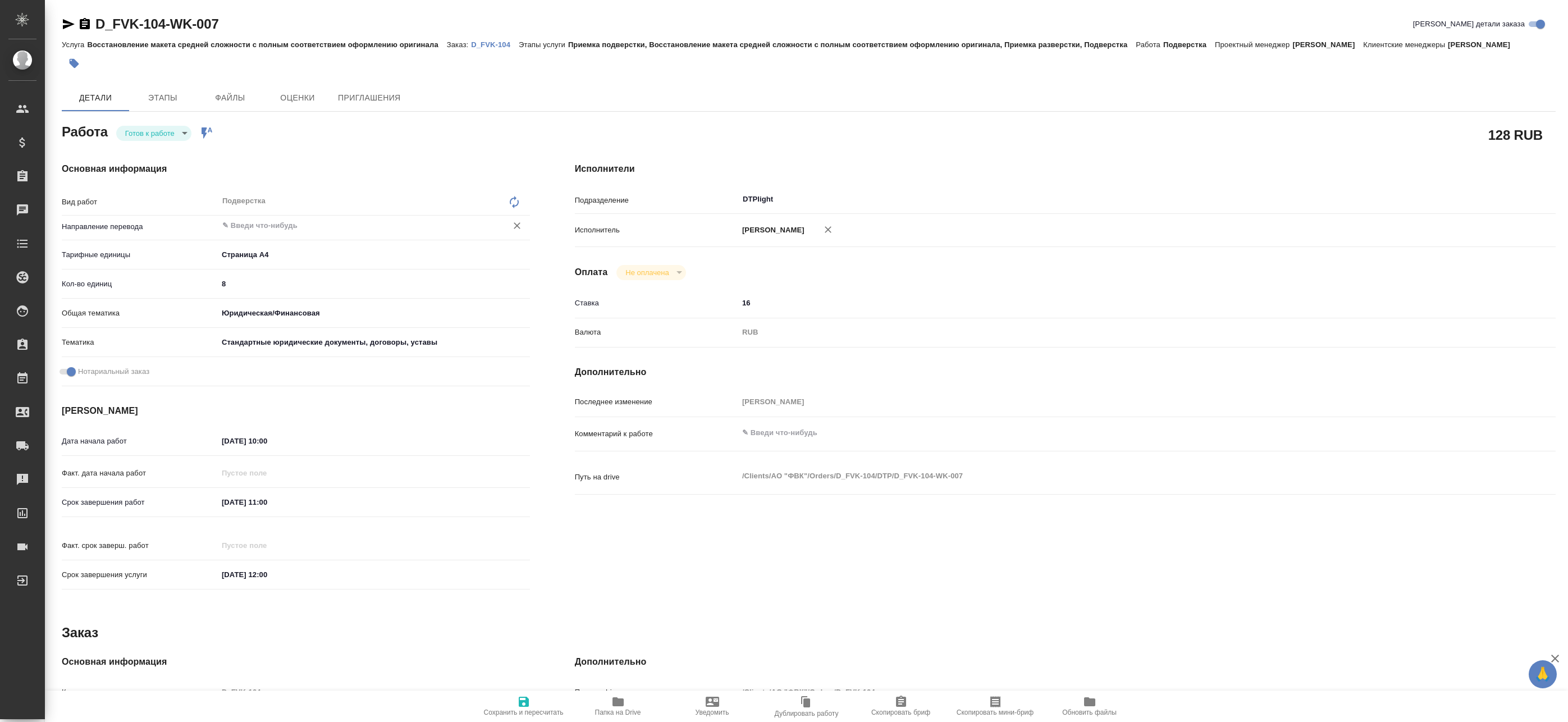
type textarea "x"
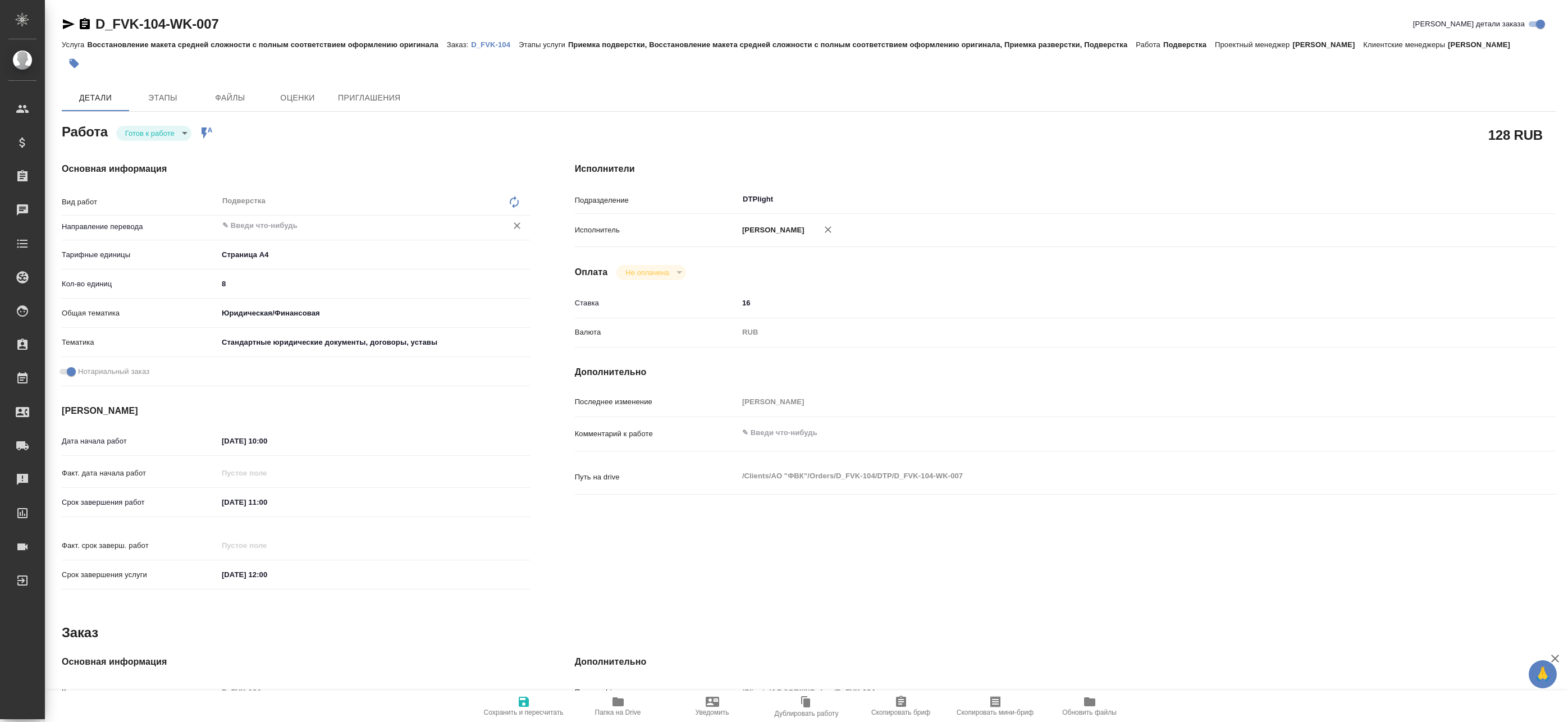
type textarea "x"
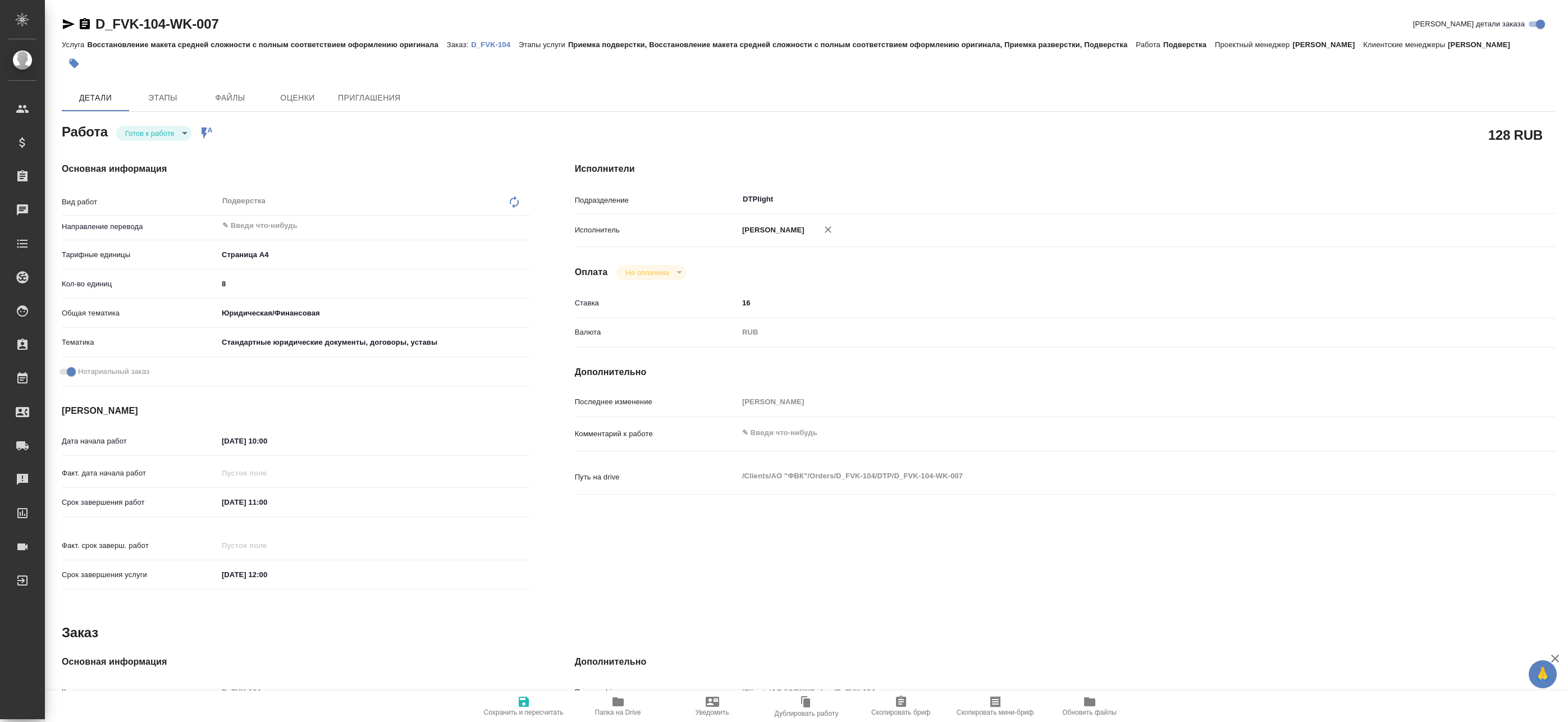
type textarea "x"
click at [504, 704] on span "Сохранить и пересчитать" at bounding box center [523, 705] width 81 height 21
type textarea "x"
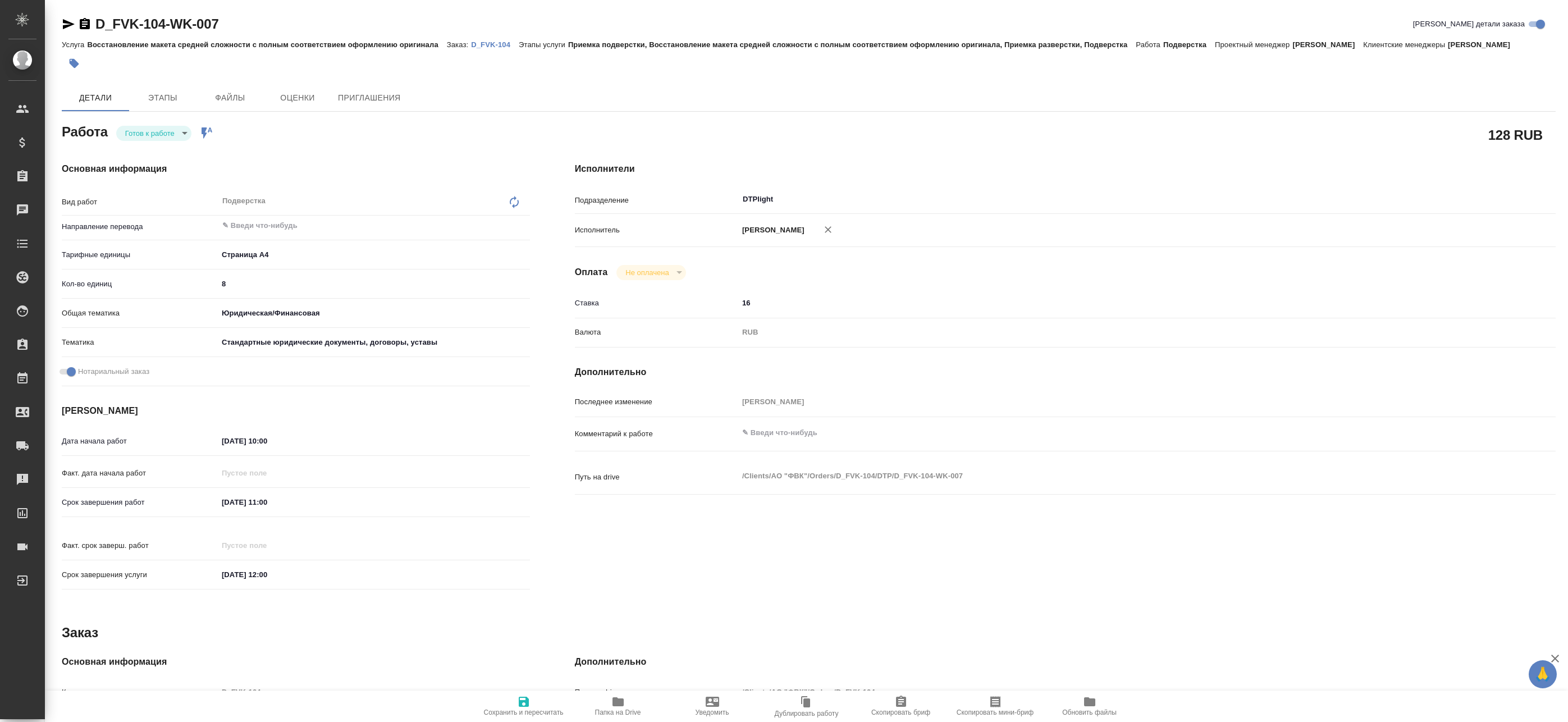
type textarea "x"
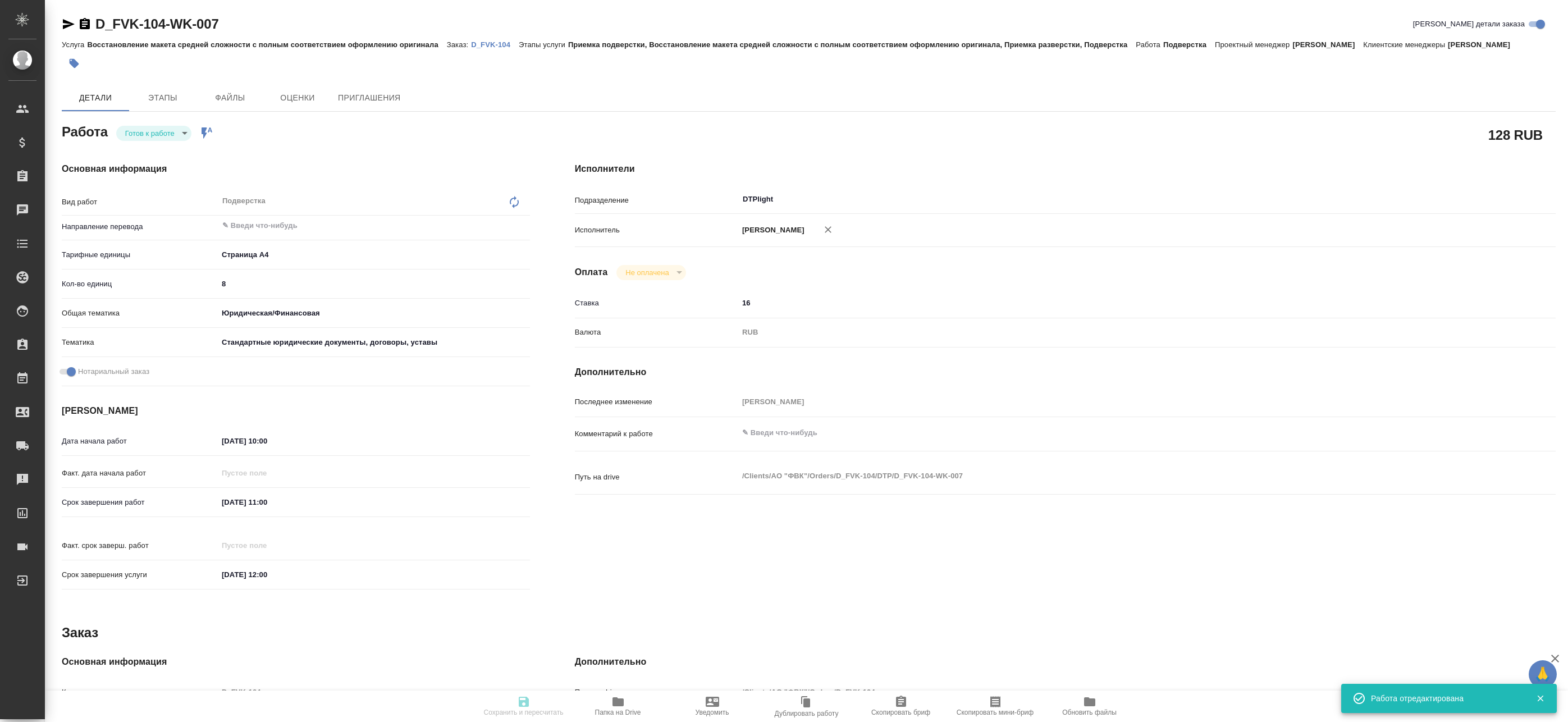
type textarea "x"
type input "readyForWork"
type textarea "Подверстка"
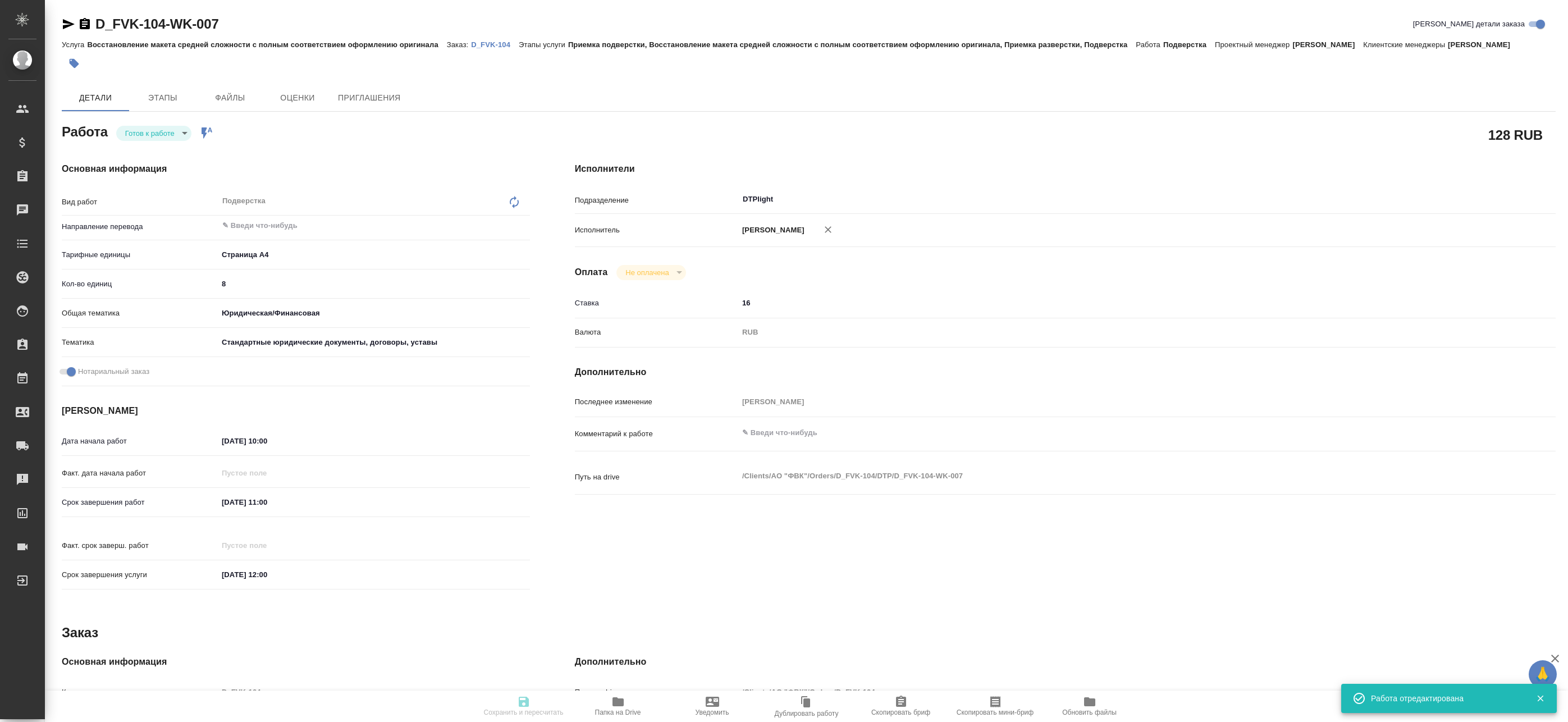
type textarea "x"
type input "5f036ec4e16dec2d6b59c8ff"
type input "8"
type input "yr-fn"
type input "5f647205b73bc97568ca66bf"
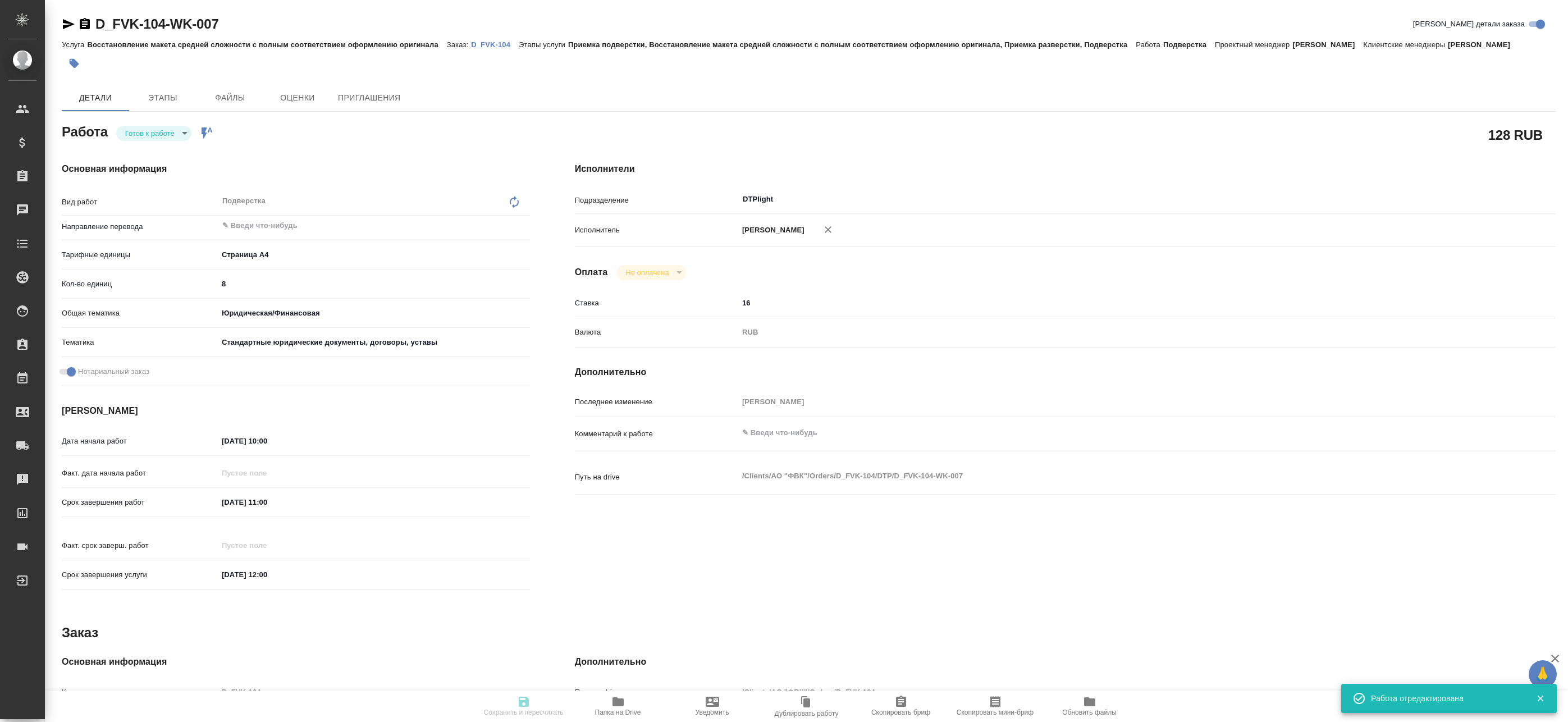
checkbox input "true"
type input "30.09.2025 10:00"
type input "30.09.2025 11:00"
type input "30.09.2025 12:00"
type input "DTPlight"
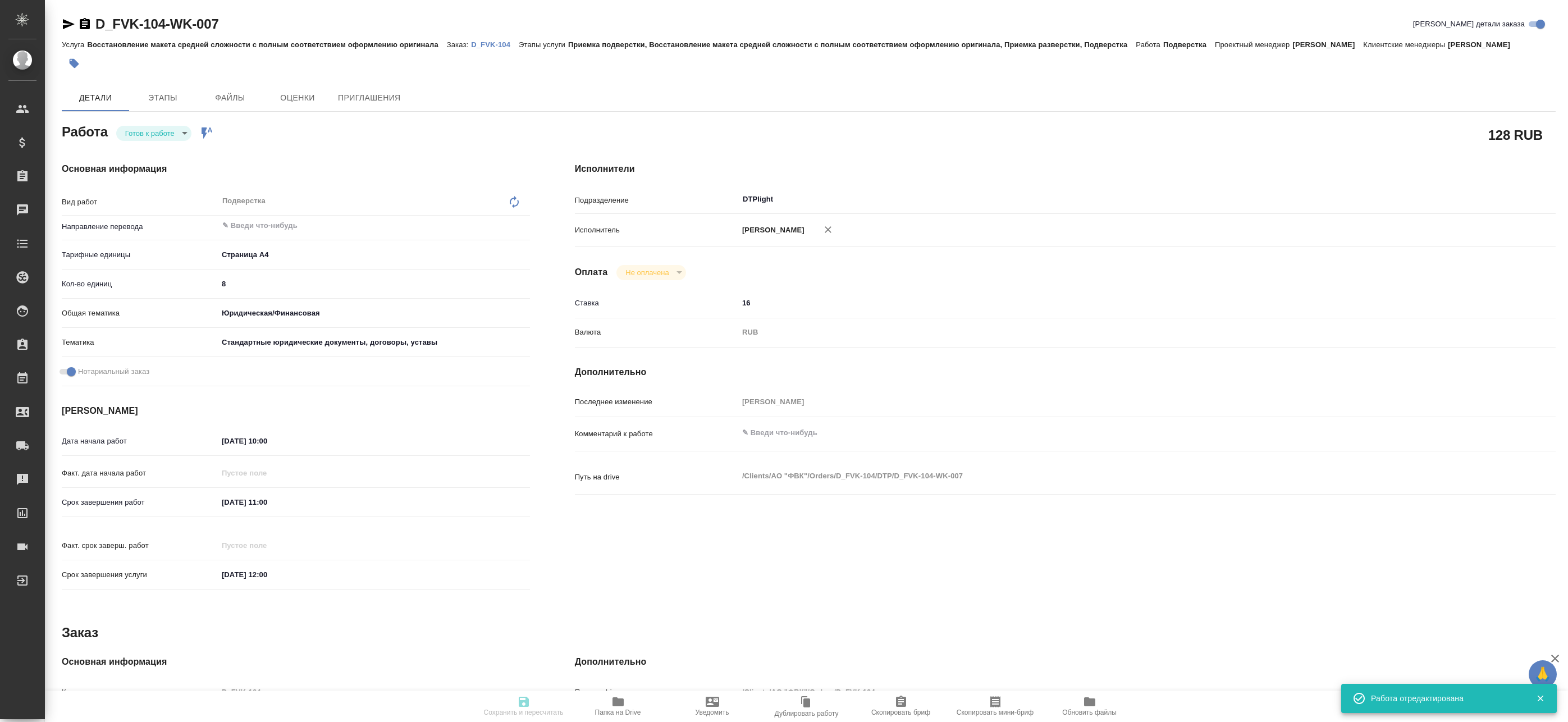
type input "notPayed"
type input "16"
type input "RUB"
type input "[PERSON_NAME]"
type textarea "x"
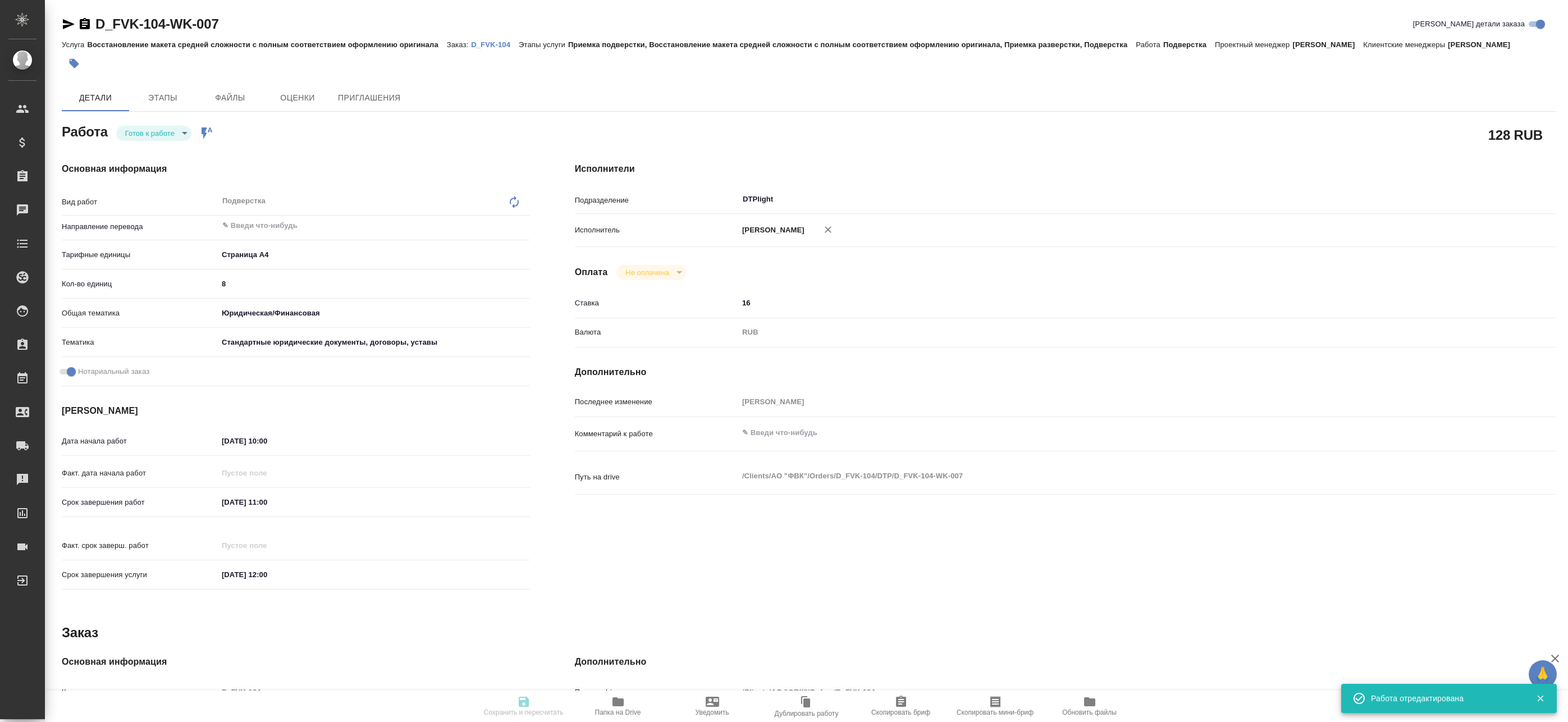
type textarea "/Clients/АО "ФВК"/Orders/D_FVK-104/DTP/D_FVK-104-WK-007"
type textarea "x"
type input "D_FVK-104"
type input "Восстановление макета средней сложности с полным соответствием оформлению ориги…"
type input "Приемка подверстки, Восстановление макета средней сложности с полным соответств…"
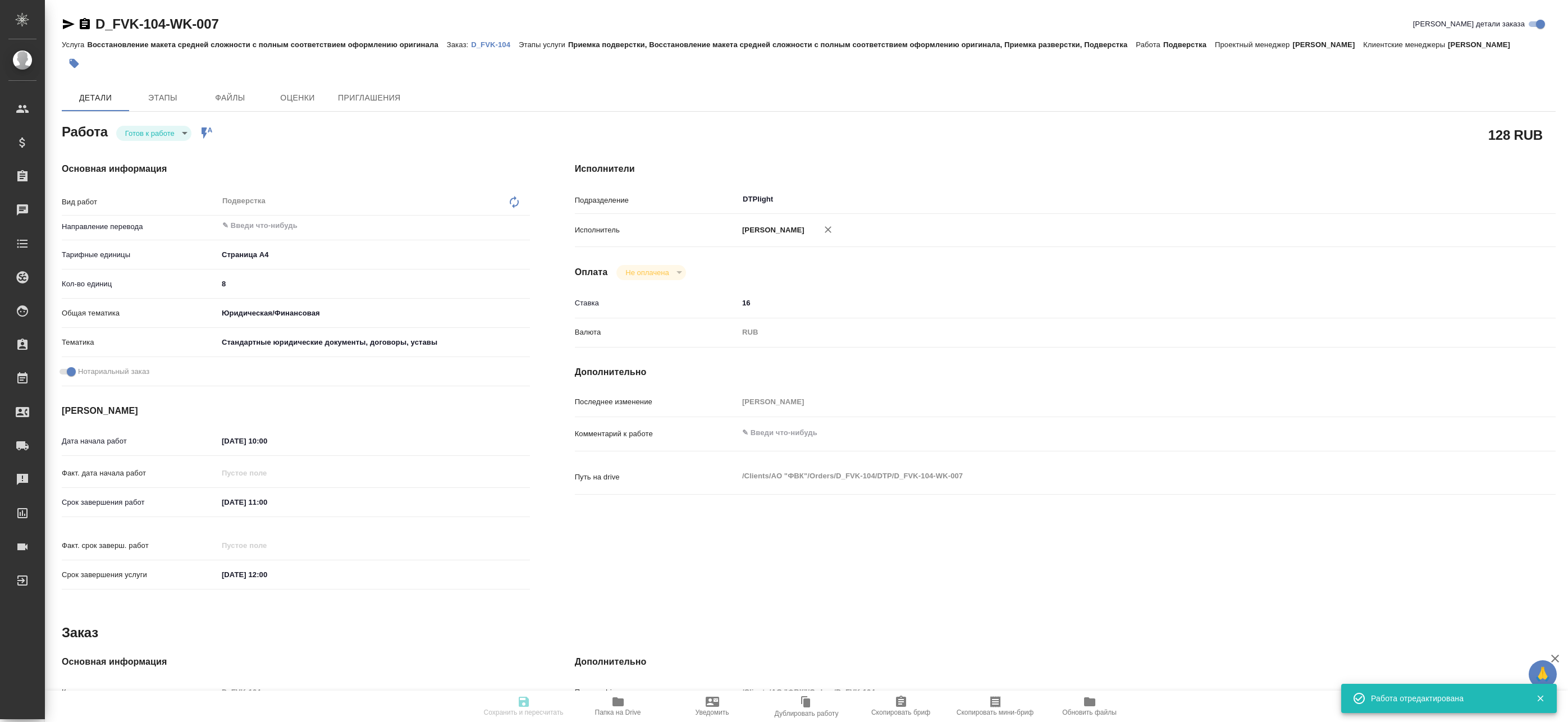
type input "[PERSON_NAME]"
type input "/Clients/АО "ФВК"/Orders/D_FVK-104"
type textarea "x"
type textarea "D_FVK-101 см. в помощь - продолжение проектов, просьба внимательно с терминолог…"
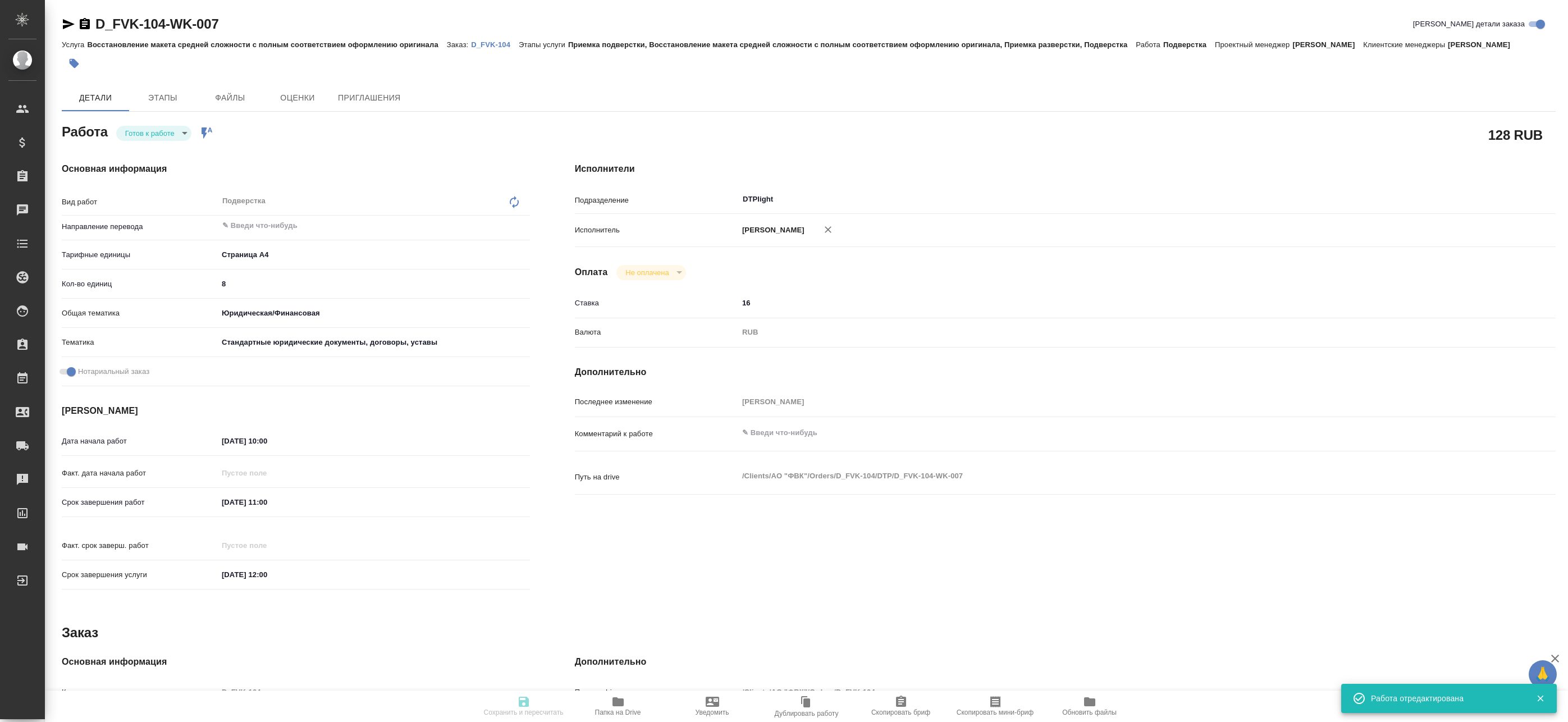
type textarea "x"
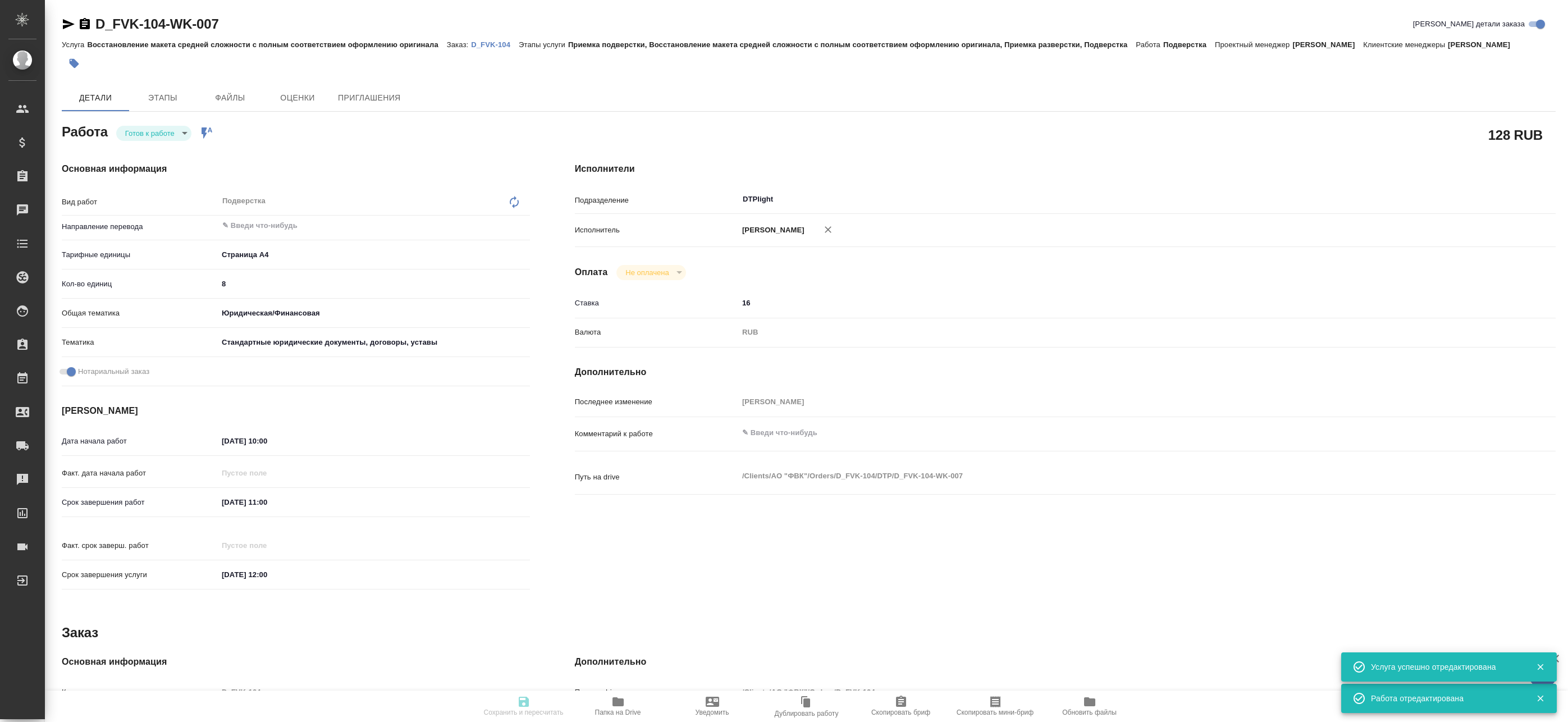
type textarea "x"
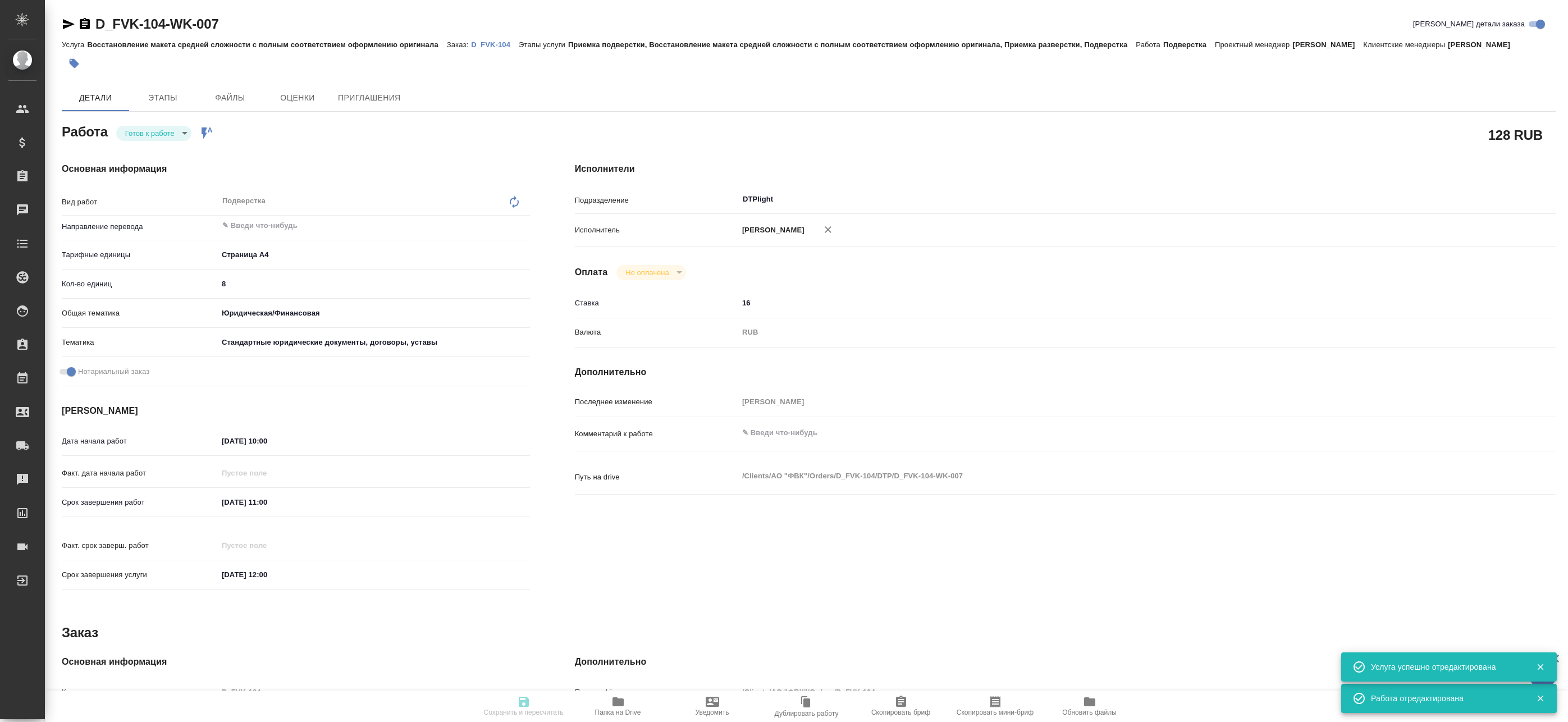
type textarea "x"
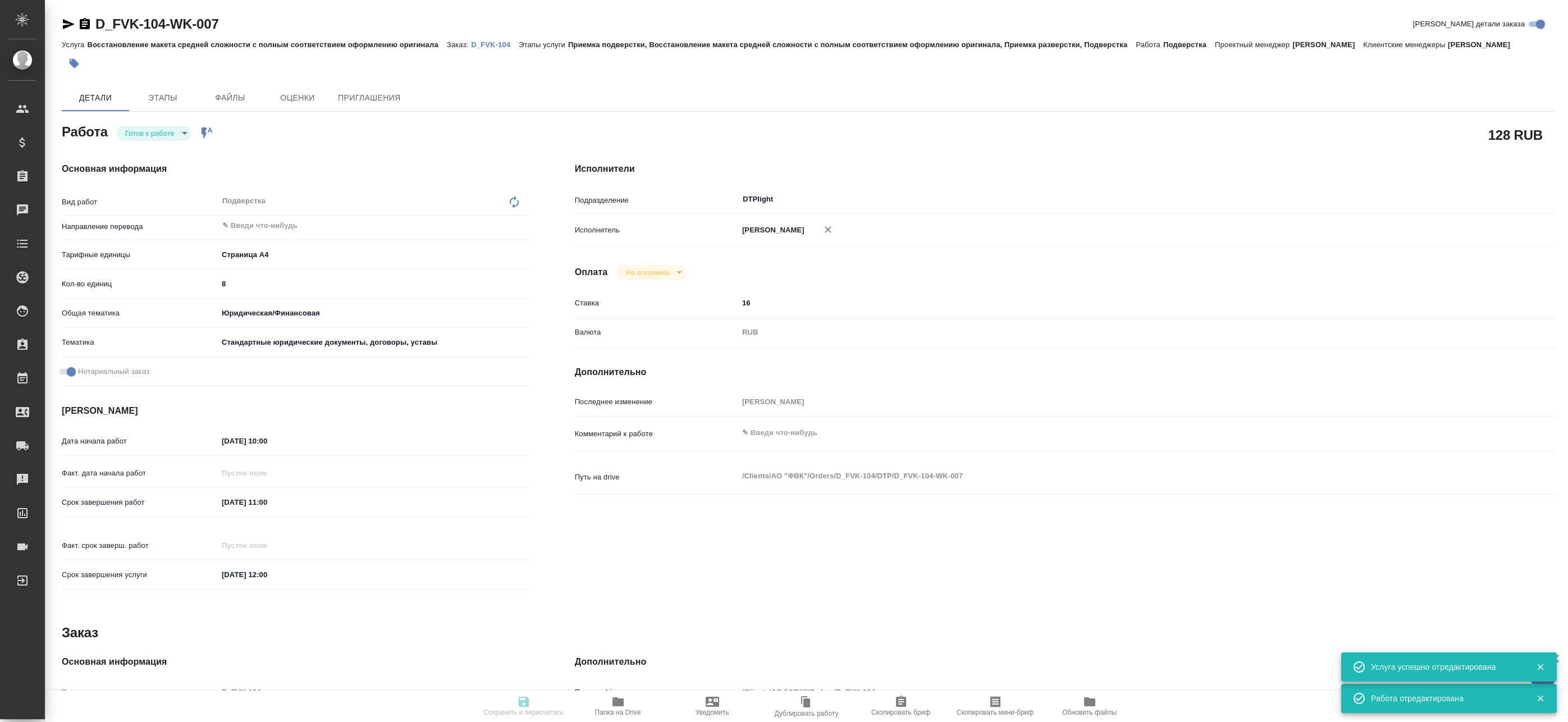
type textarea "x"
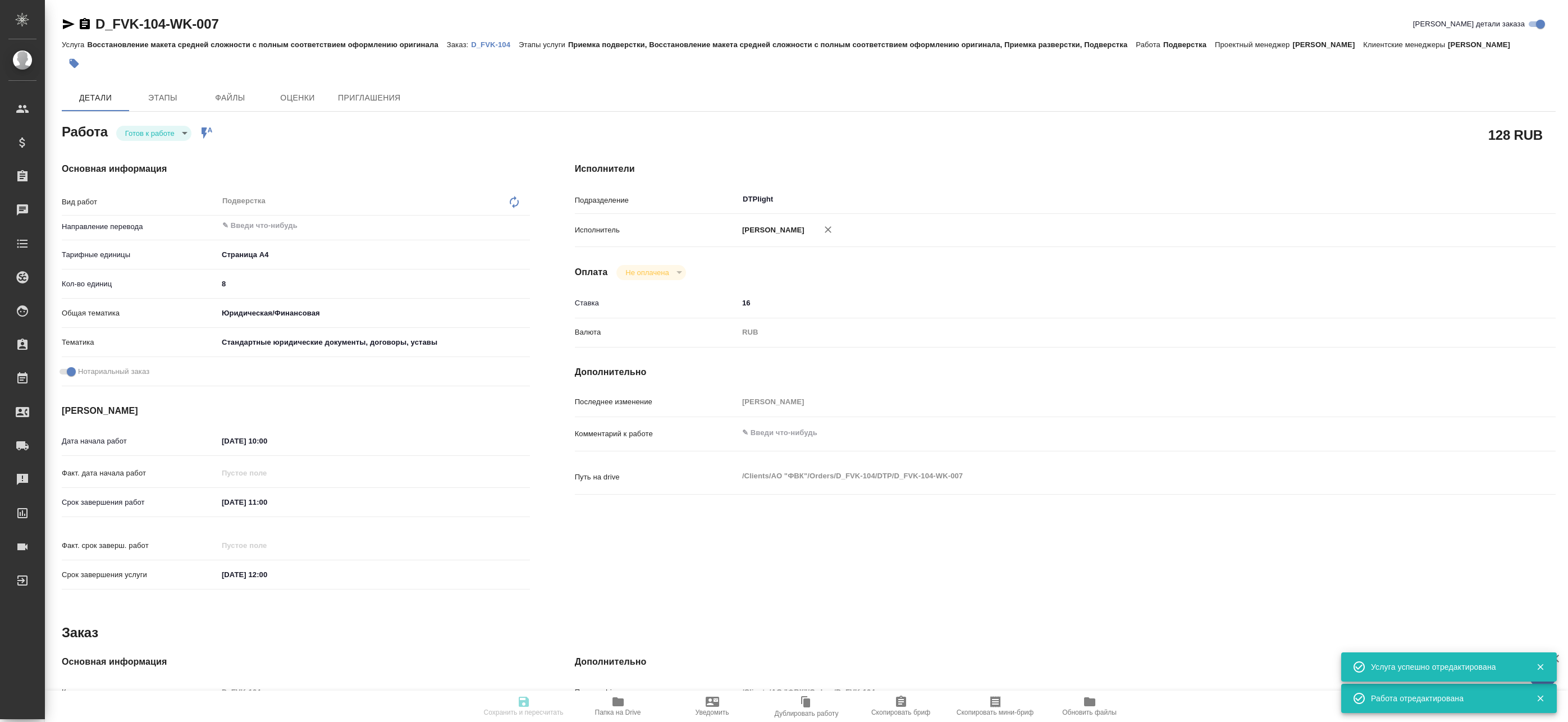
type textarea "x"
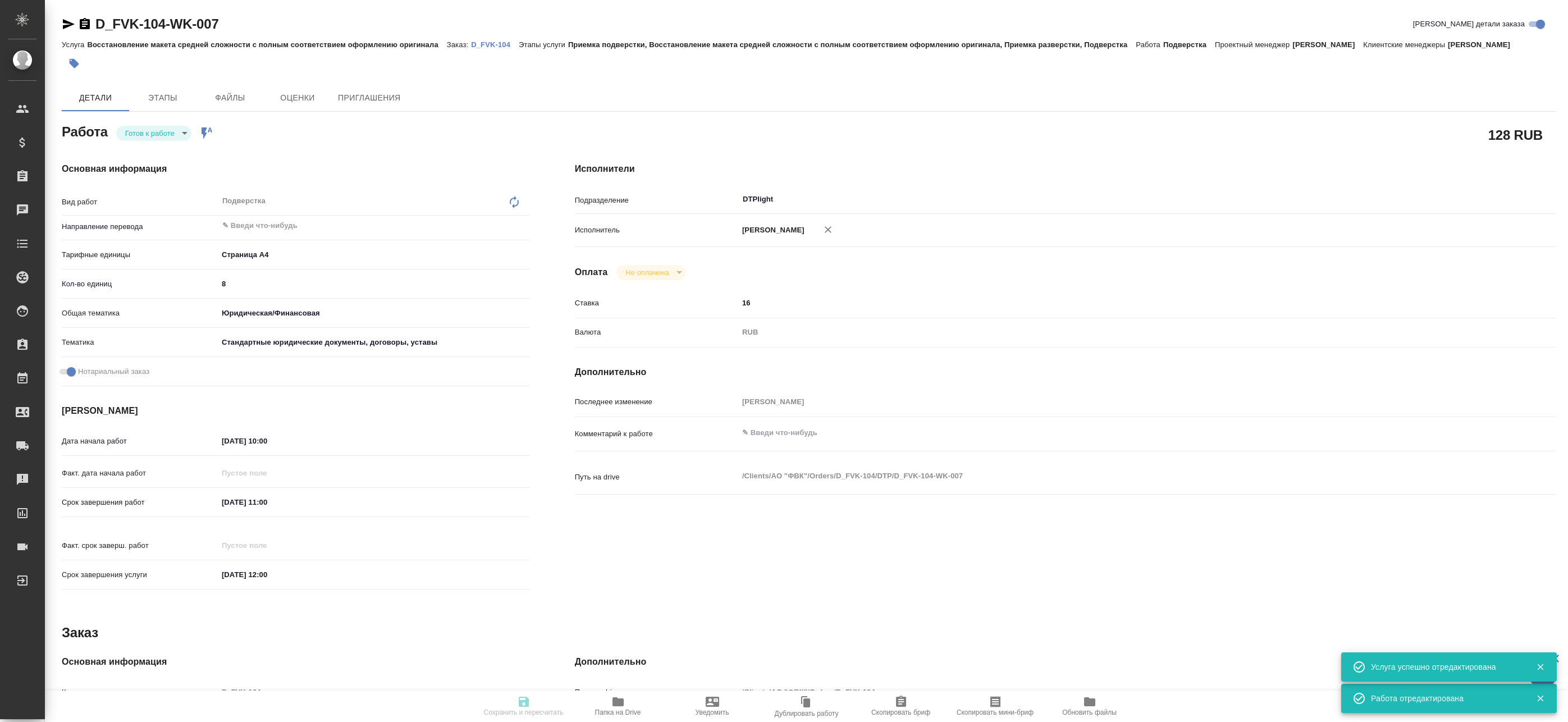
type textarea "x"
type input "readyForWork"
type textarea "Подверстка"
type textarea "x"
type input "5f036ec4e16dec2d6b59c8ff"
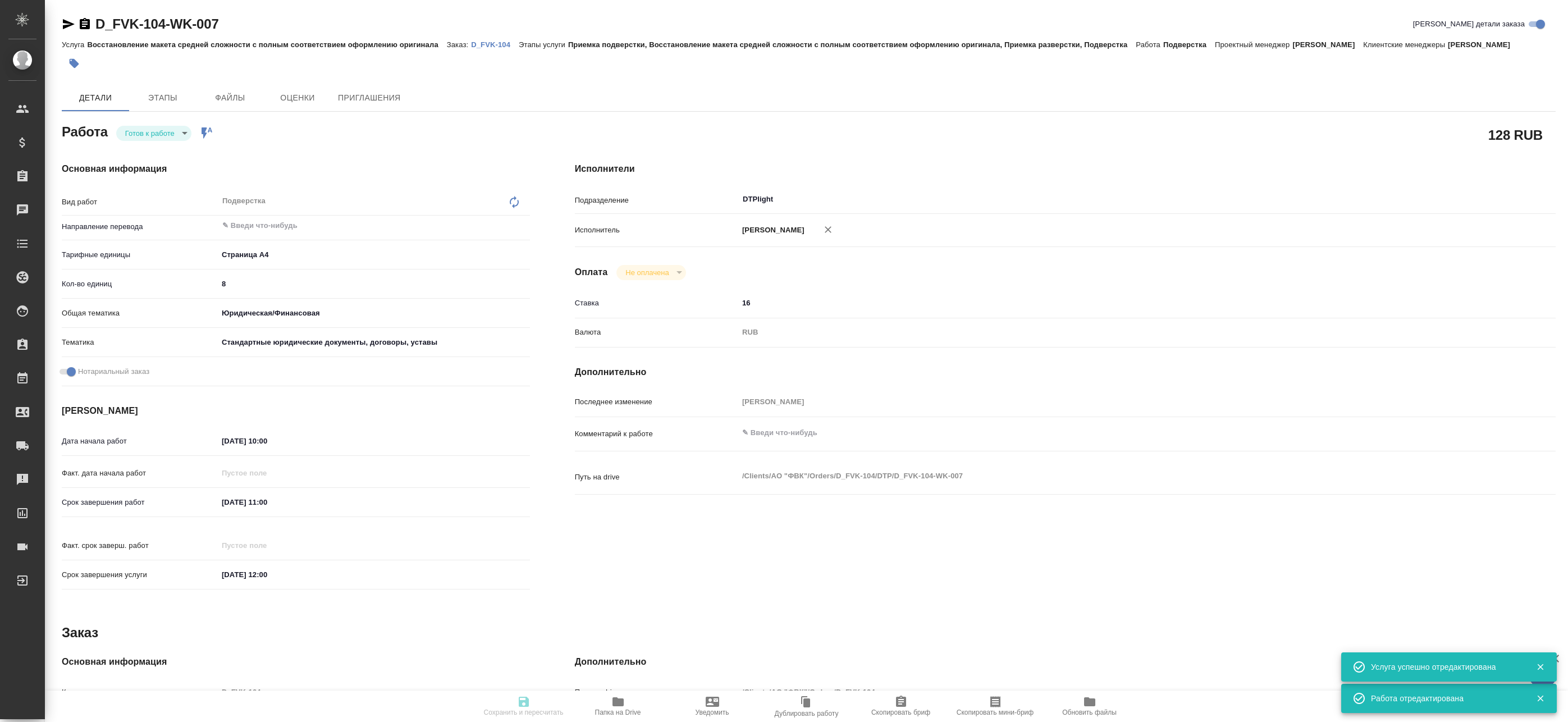
type input "8"
type input "yr-fn"
type input "5f647205b73bc97568ca66bf"
checkbox input "true"
type input "30.09.2025 10:00"
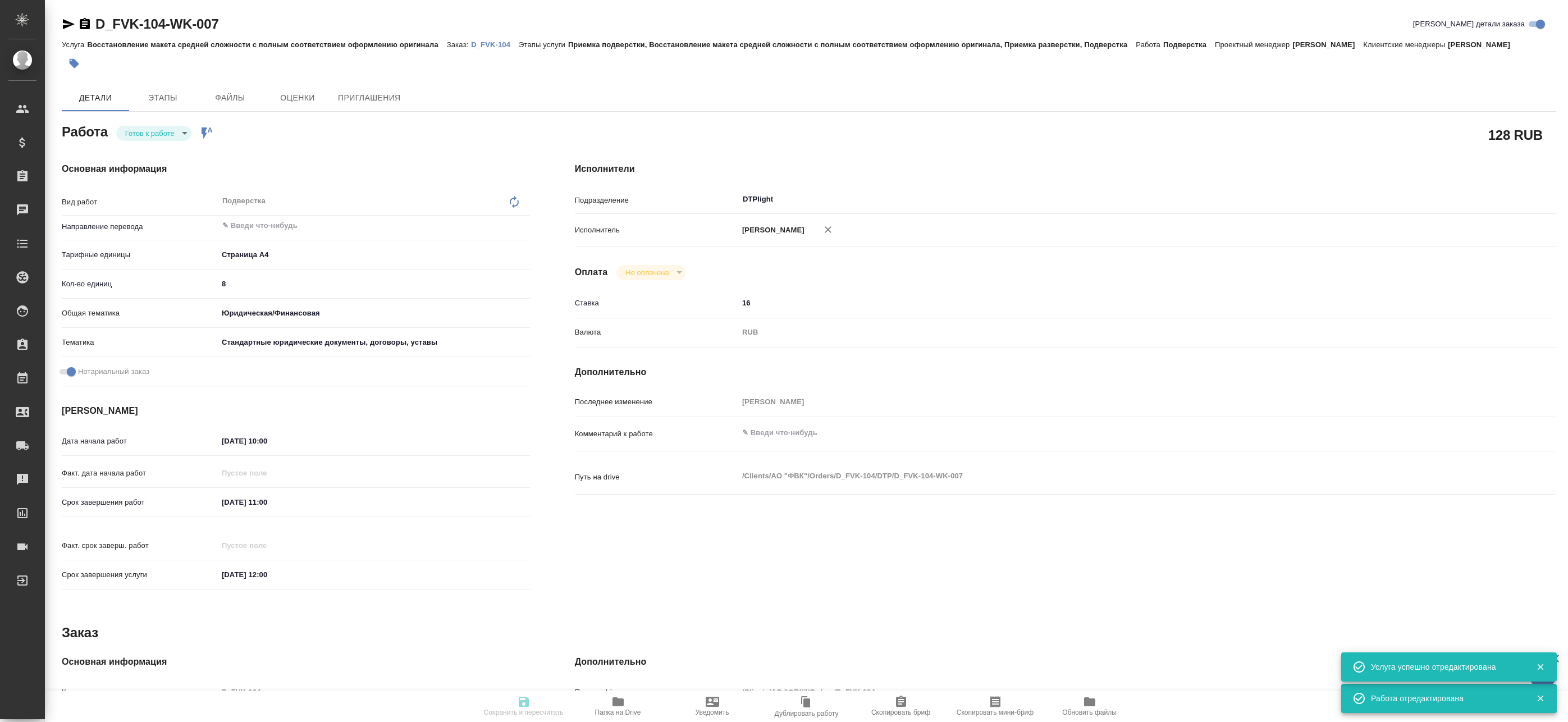
type input "30.09.2025 11:00"
type input "30.09.2025 12:00"
type input "DTPlight"
type input "notPayed"
type input "16"
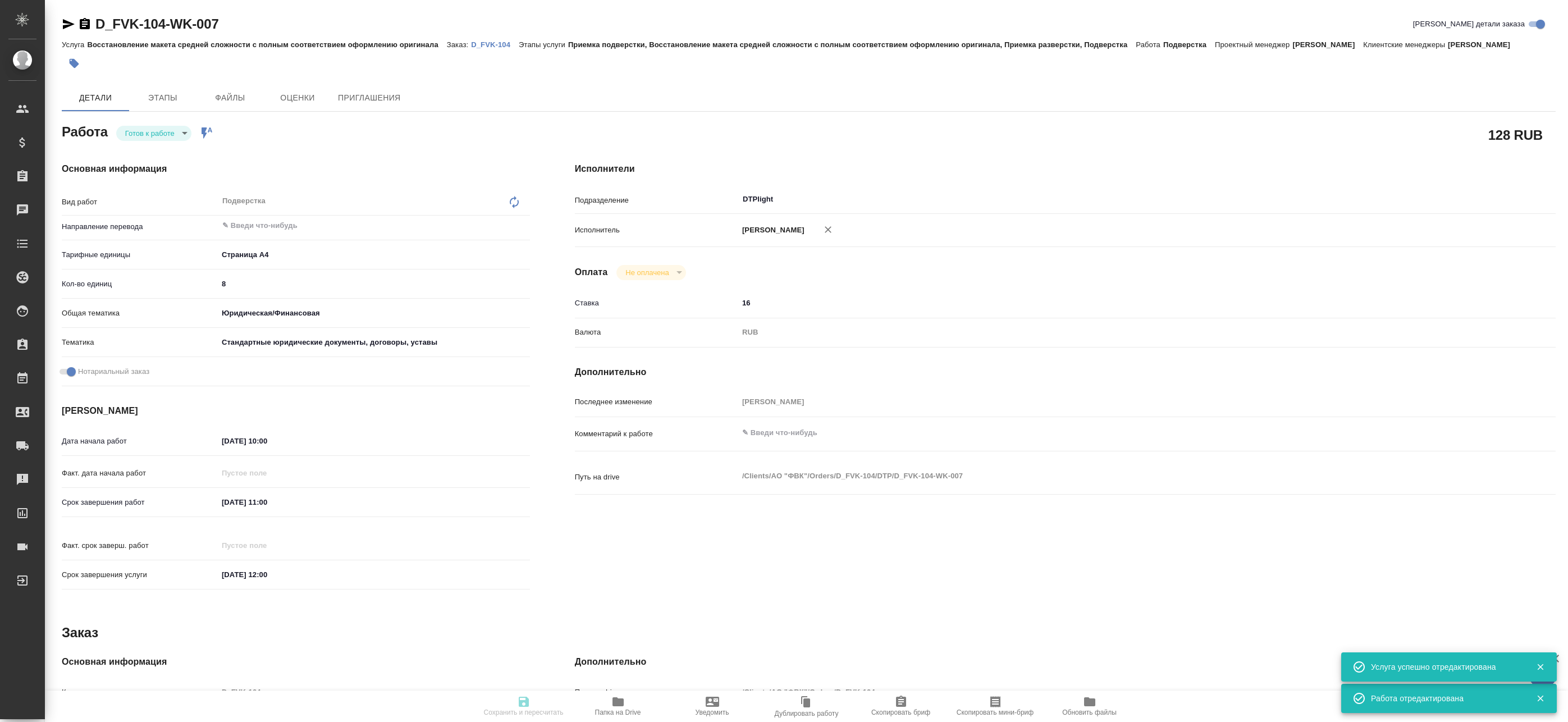
type input "RUB"
type input "[PERSON_NAME]"
type textarea "x"
type textarea "/Clients/АО "ФВК"/Orders/D_FVK-104/DTP/D_FVK-104-WK-007"
type textarea "x"
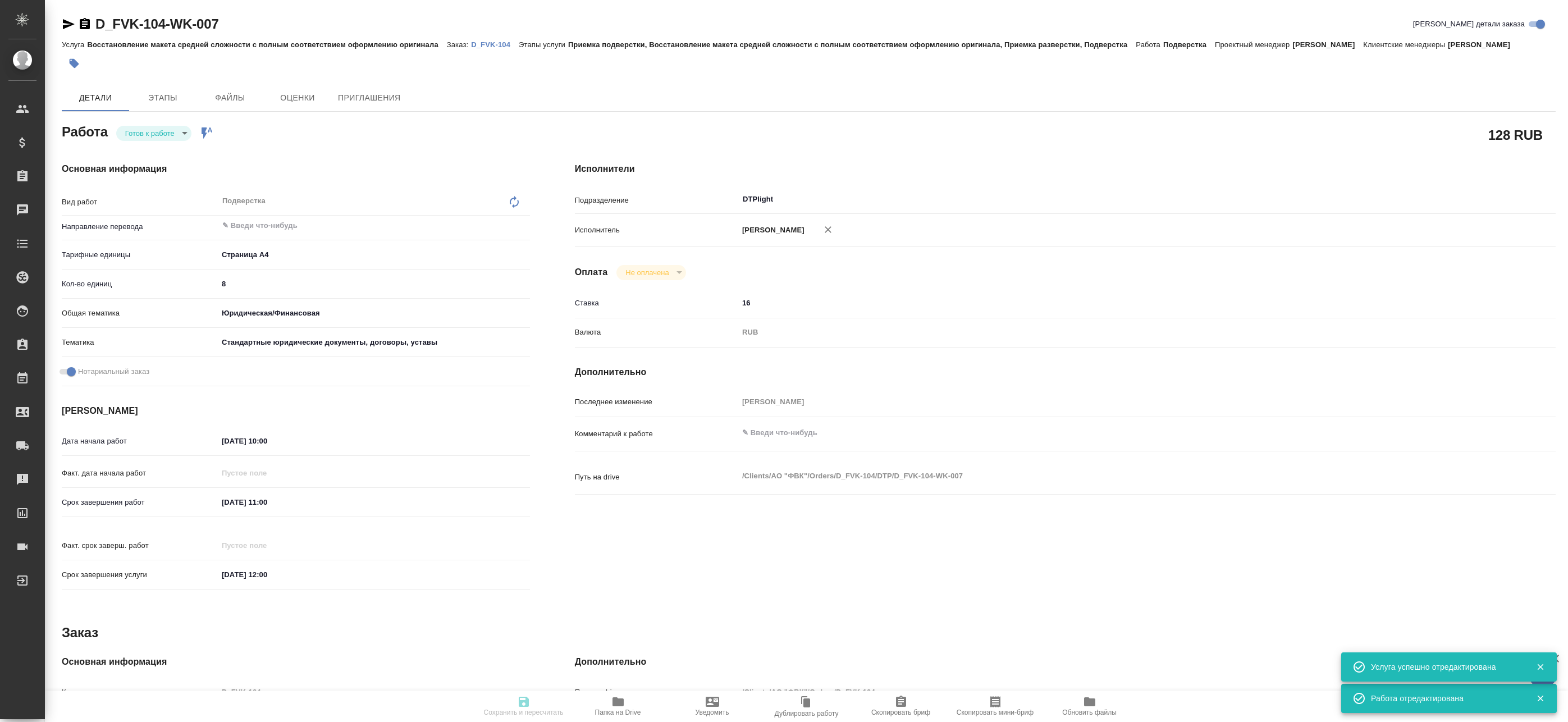
type input "D_FVK-104"
type input "Восстановление макета средней сложности с полным соответствием оформлению ориги…"
type input "Приемка подверстки, Восстановление макета средней сложности с полным соответств…"
type input "[PERSON_NAME]"
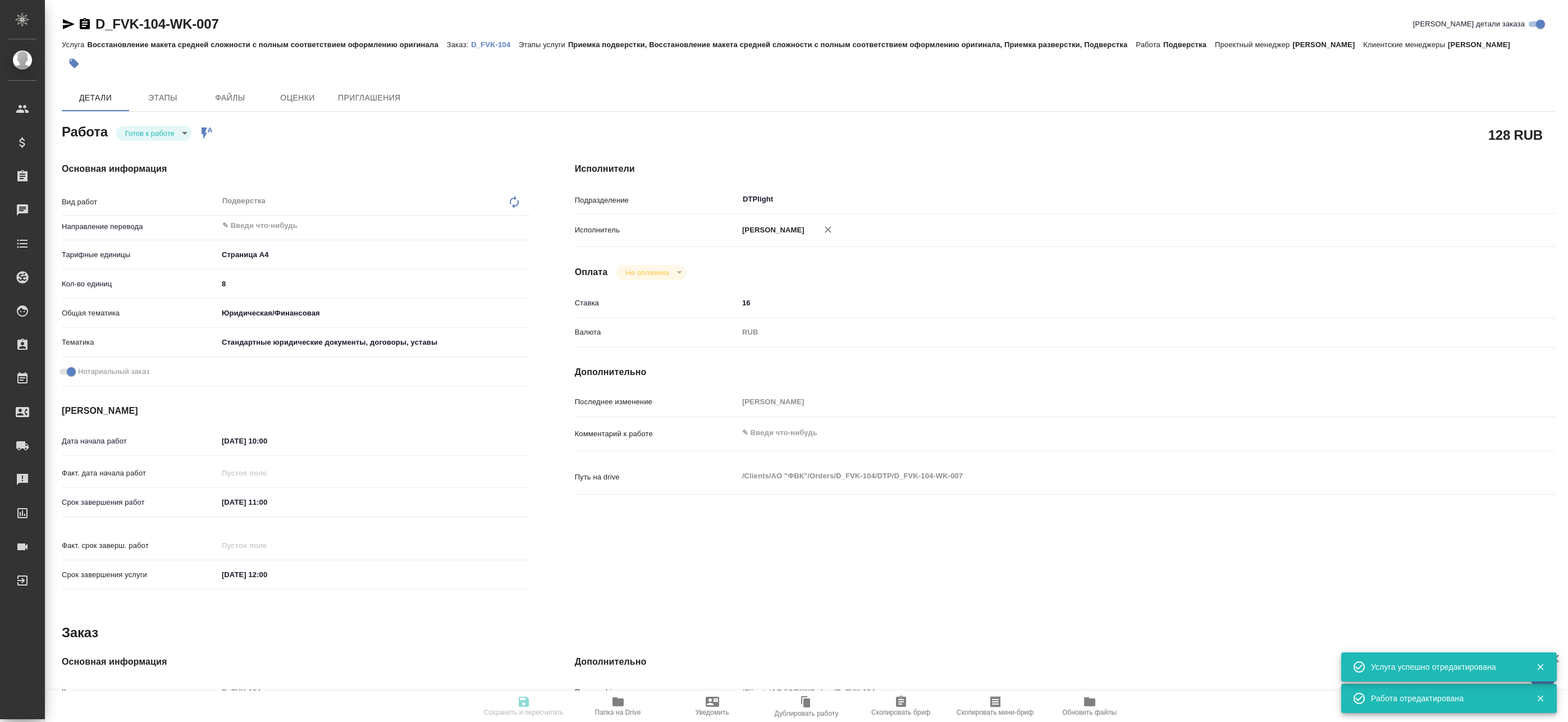
type input "/Clients/АО "ФВК"/Orders/D_FVK-104"
type textarea "x"
type textarea "D_FVK-101 см. в помощь - продолжение проектов, просьба внимательно с терминолог…"
type textarea "x"
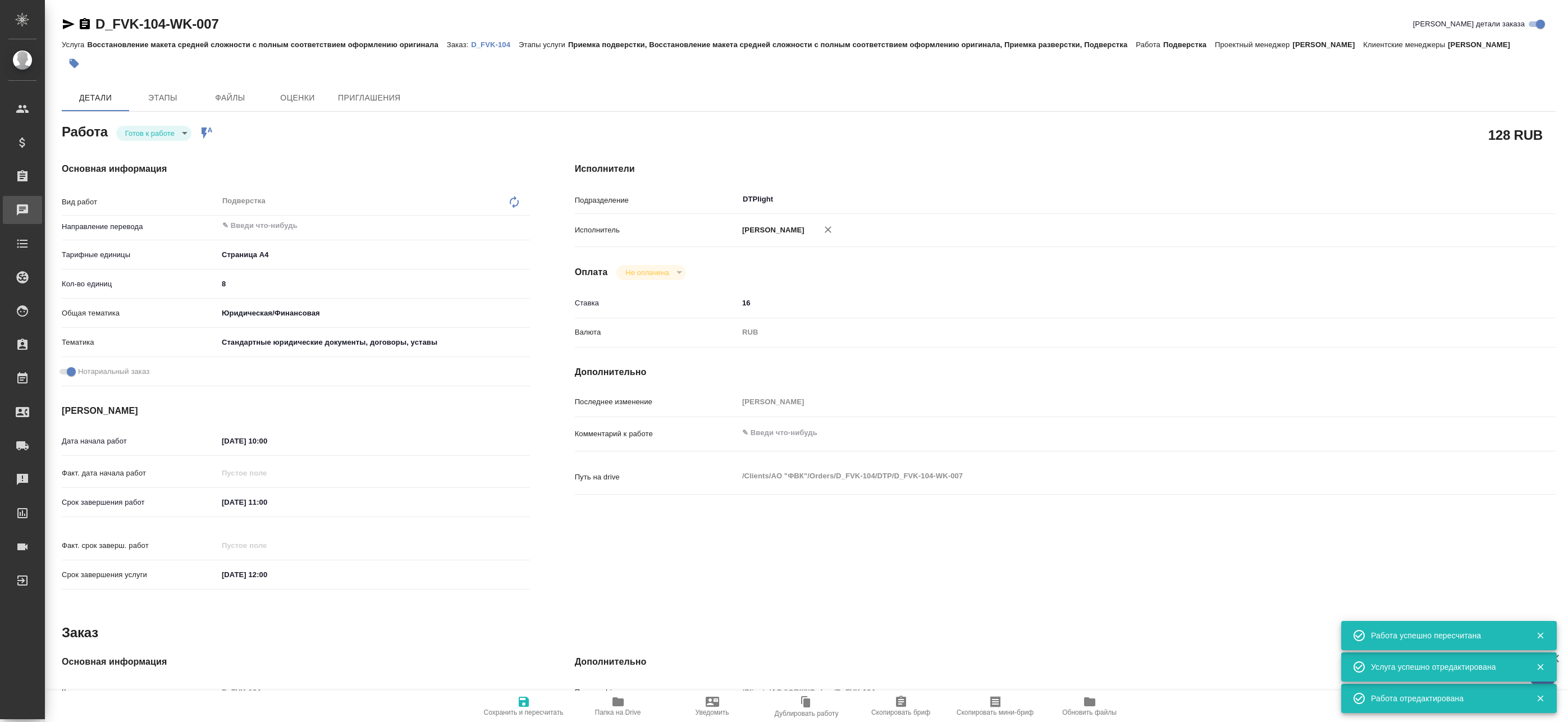
type textarea "x"
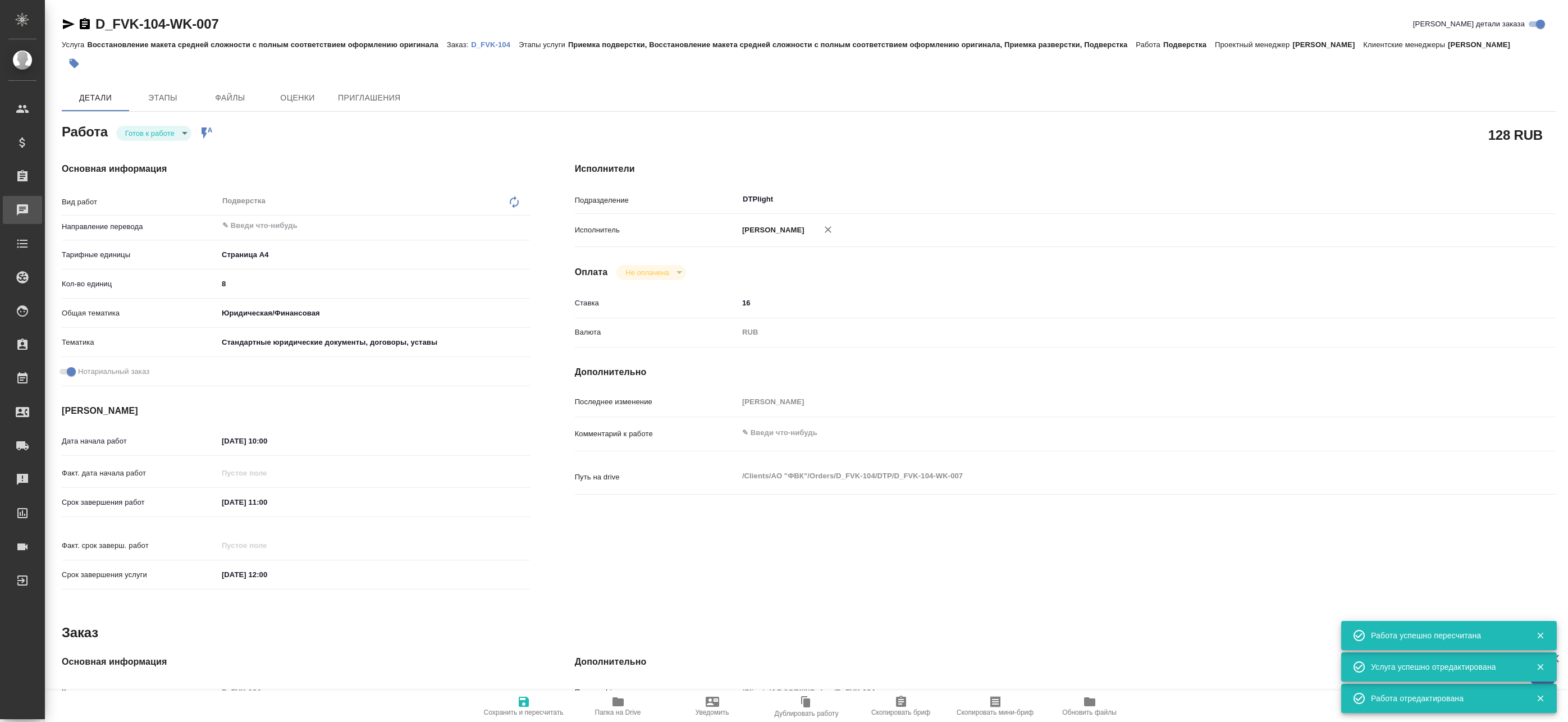
type textarea "x"
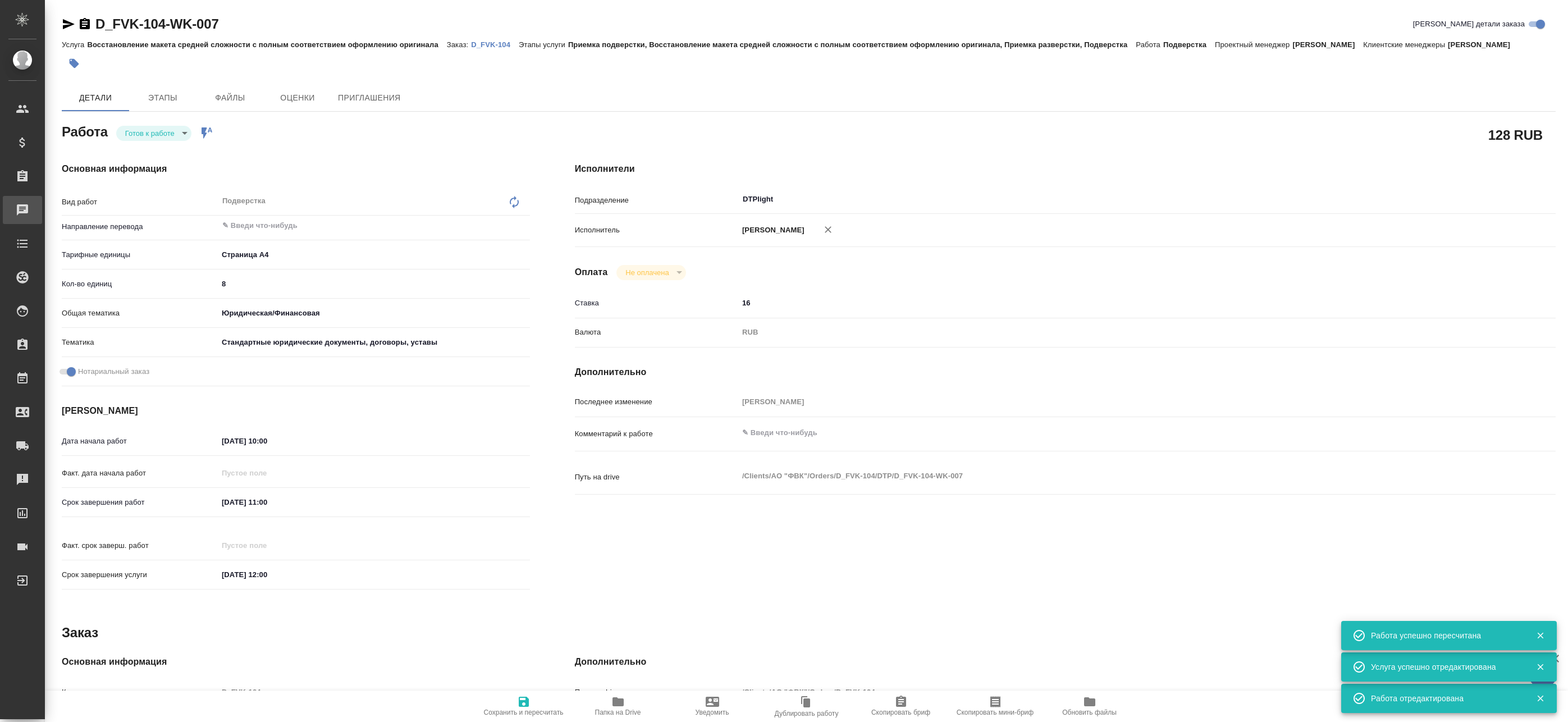
type textarea "x"
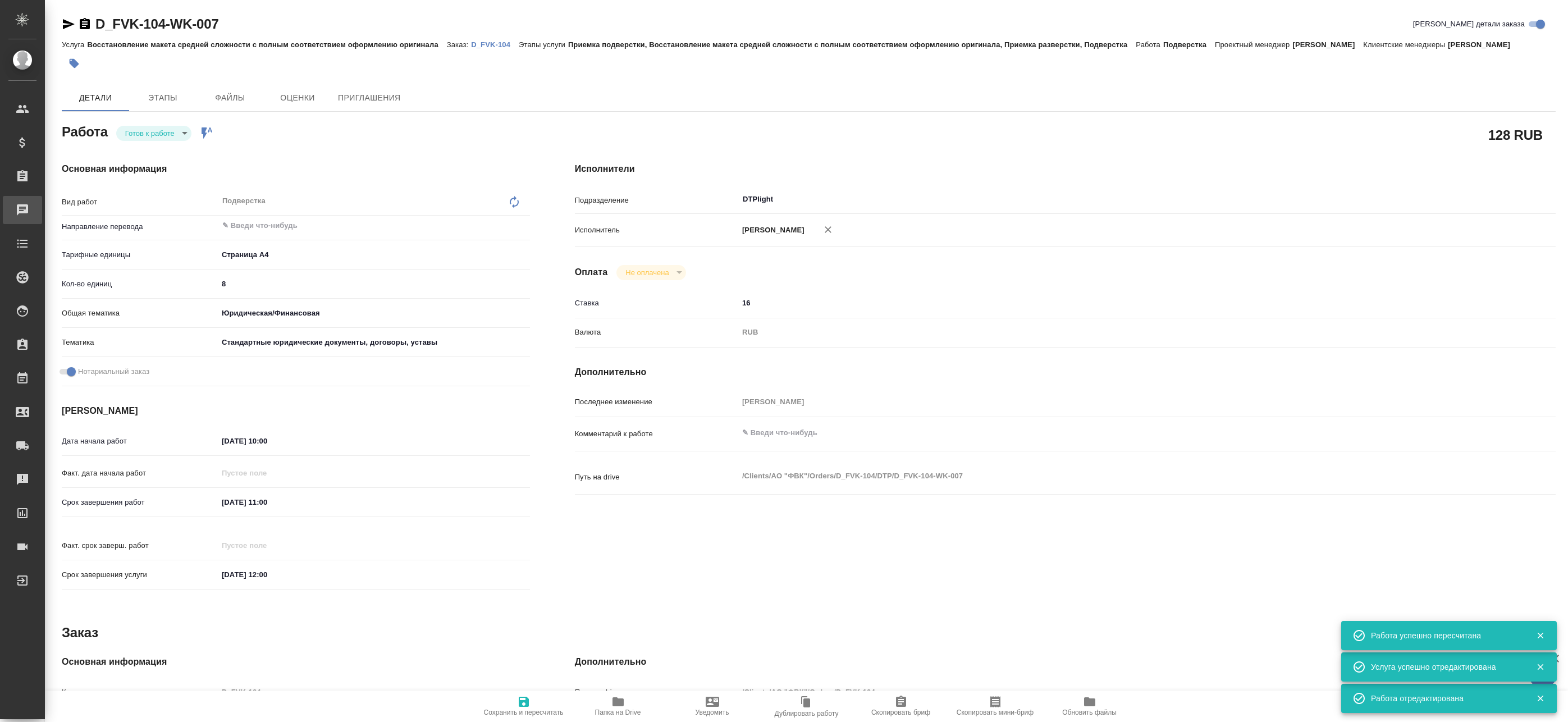
type textarea "x"
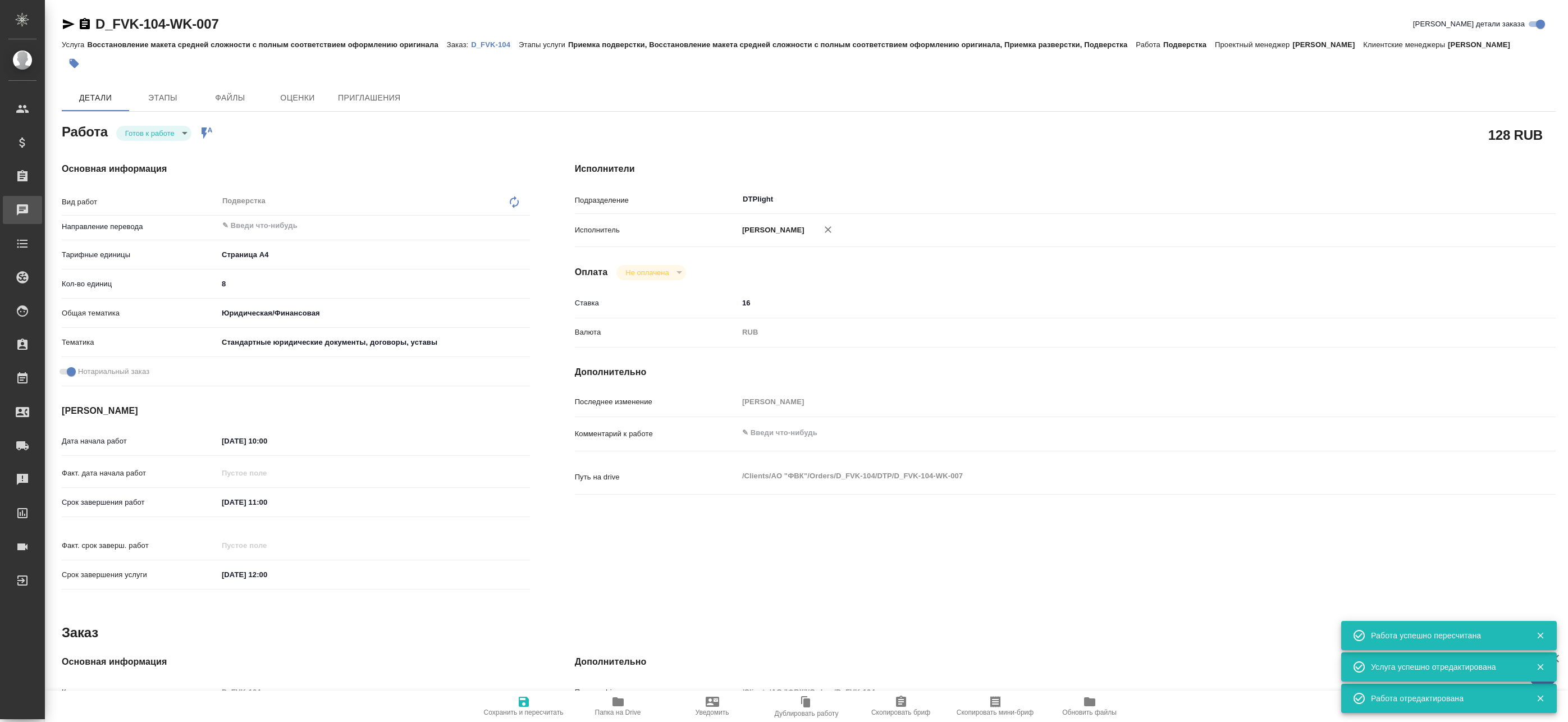
type textarea "x"
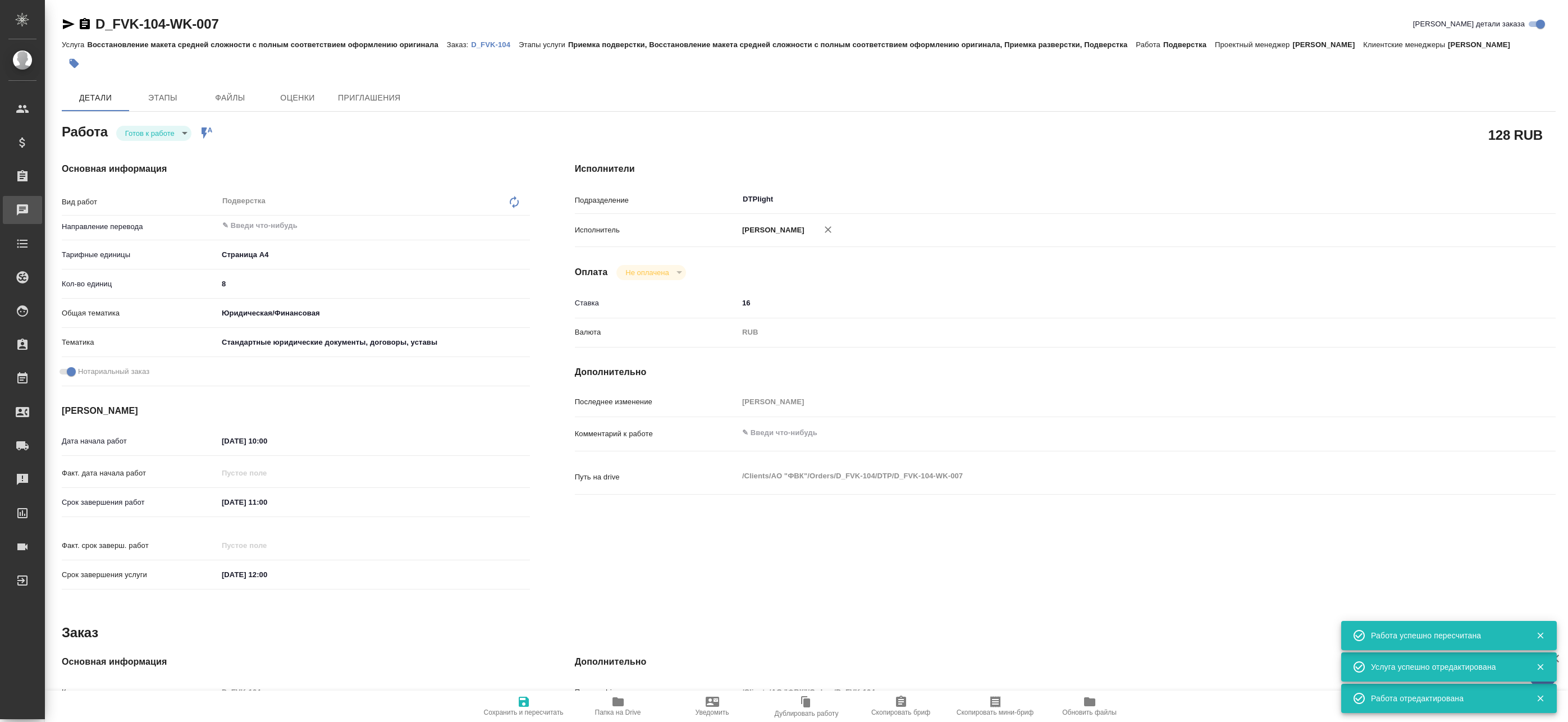
type textarea "x"
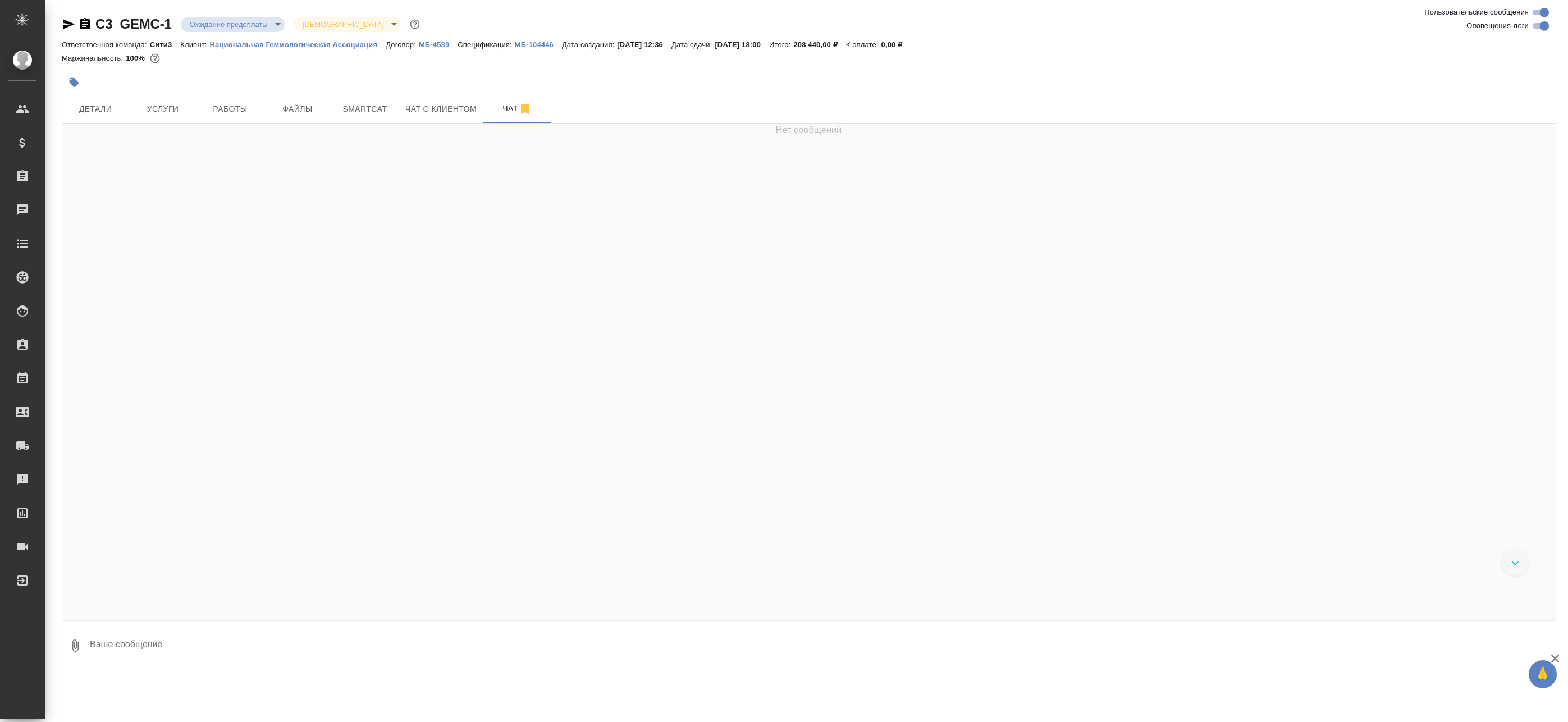
scroll to position [5486, 0]
